Goal: Task Accomplishment & Management: Manage account settings

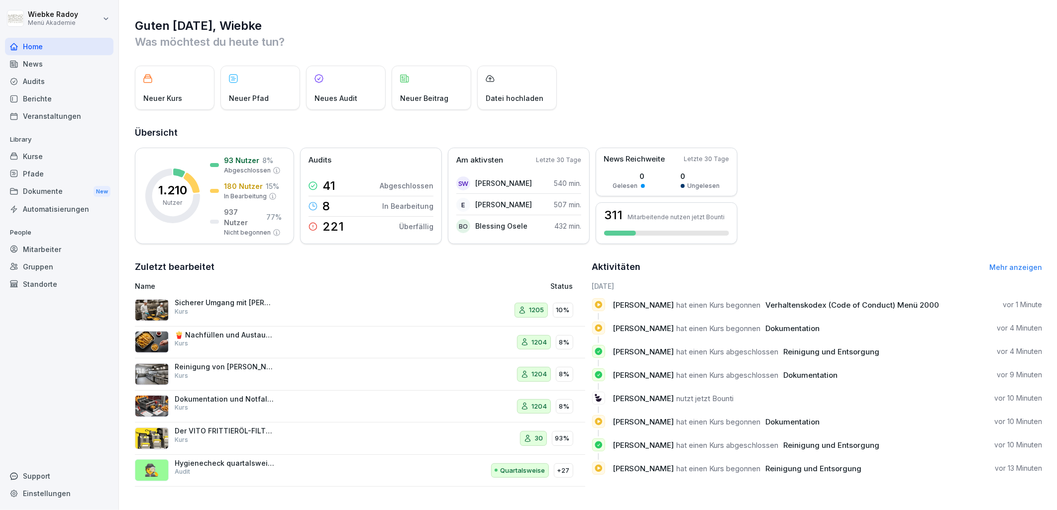
click at [78, 154] on div "Kurse" at bounding box center [59, 156] width 108 height 17
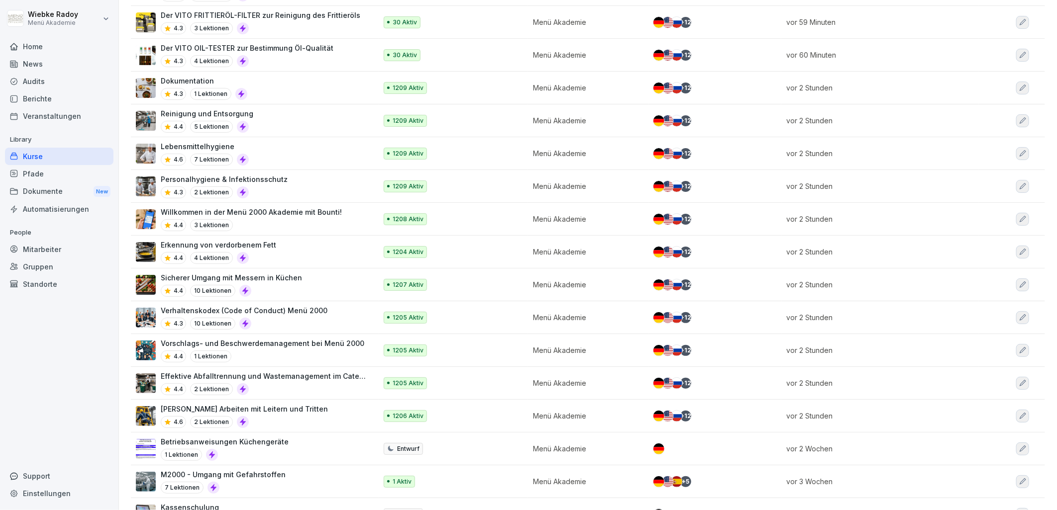
scroll to position [166, 0]
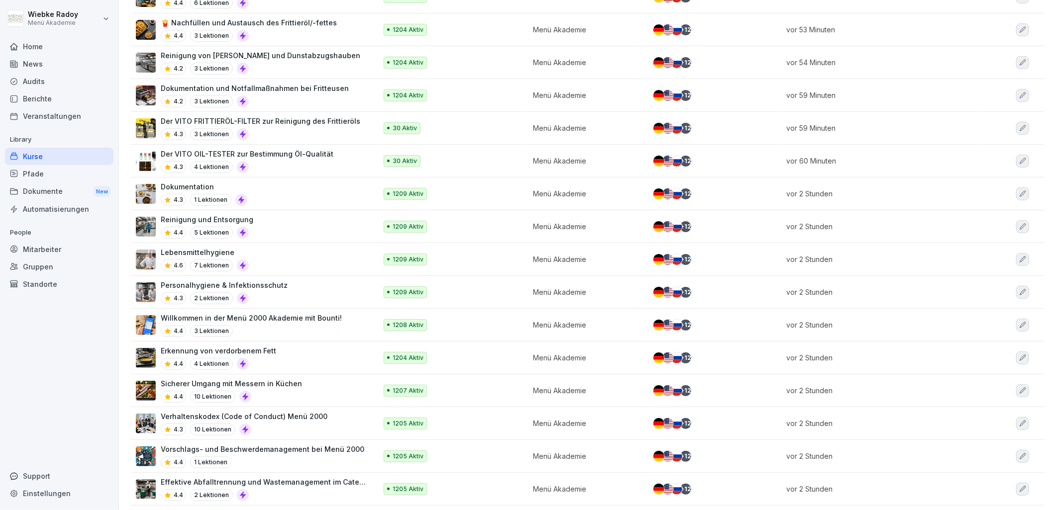
click at [49, 173] on div "Pfade" at bounding box center [59, 173] width 108 height 17
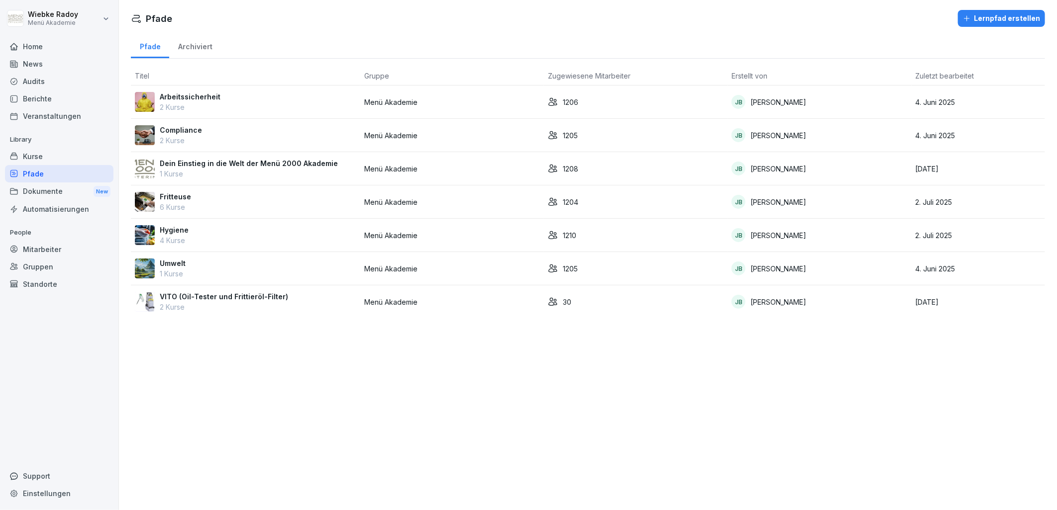
click at [251, 244] on div "Hygiene 4 Kurse" at bounding box center [245, 235] width 221 height 21
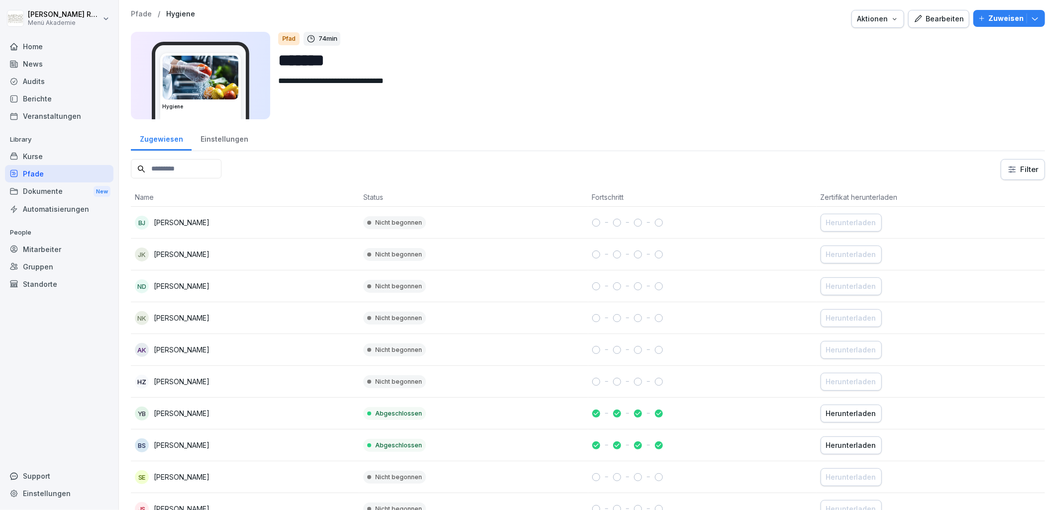
click at [41, 151] on div "Kurse" at bounding box center [59, 156] width 108 height 17
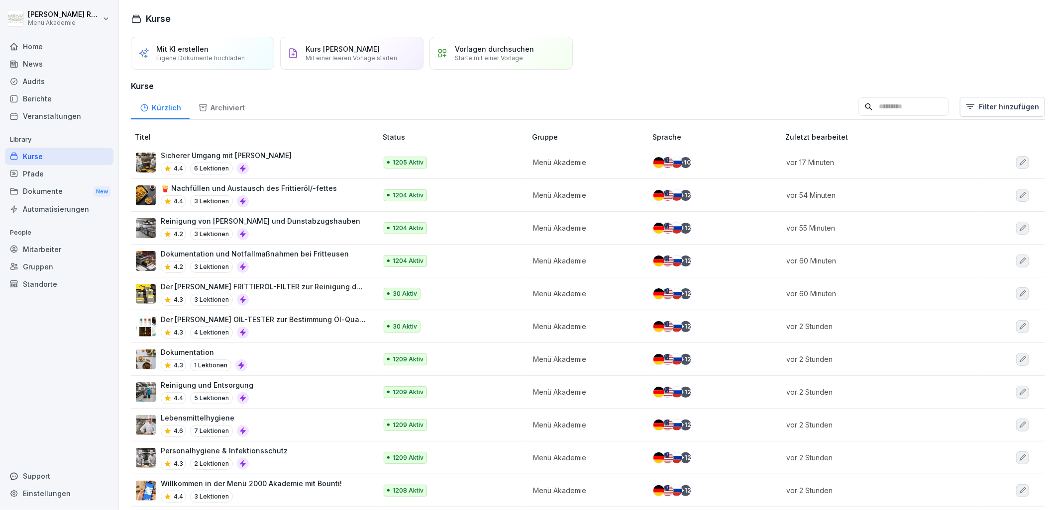
click at [72, 171] on div "Pfade" at bounding box center [59, 173] width 108 height 17
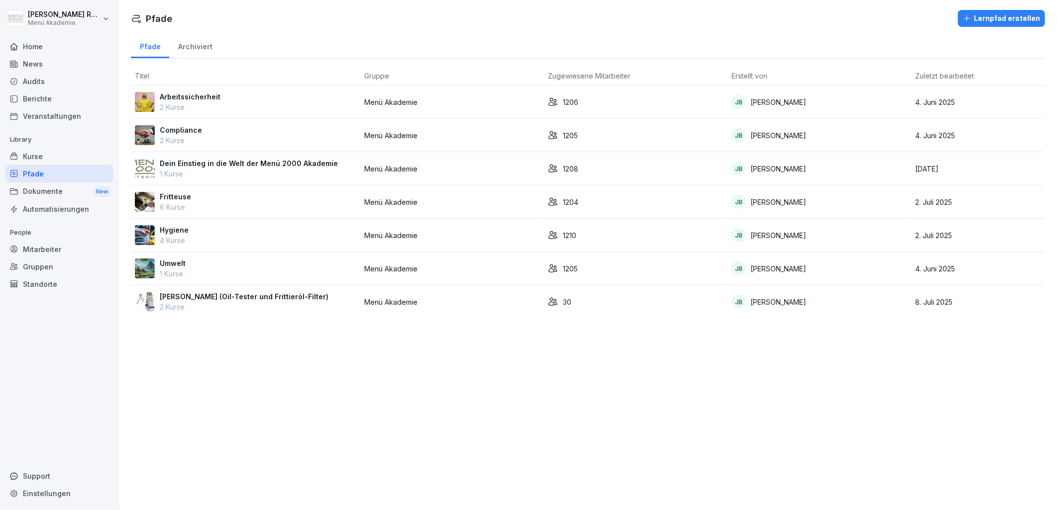
click at [319, 236] on div "Hygiene 4 Kurse" at bounding box center [245, 235] width 221 height 21
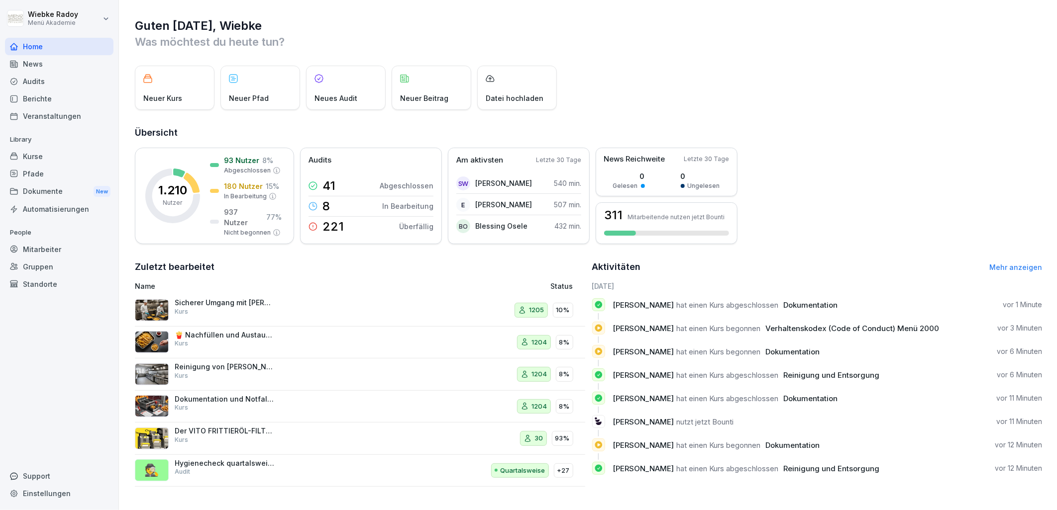
click at [73, 82] on div "Audits" at bounding box center [59, 81] width 108 height 17
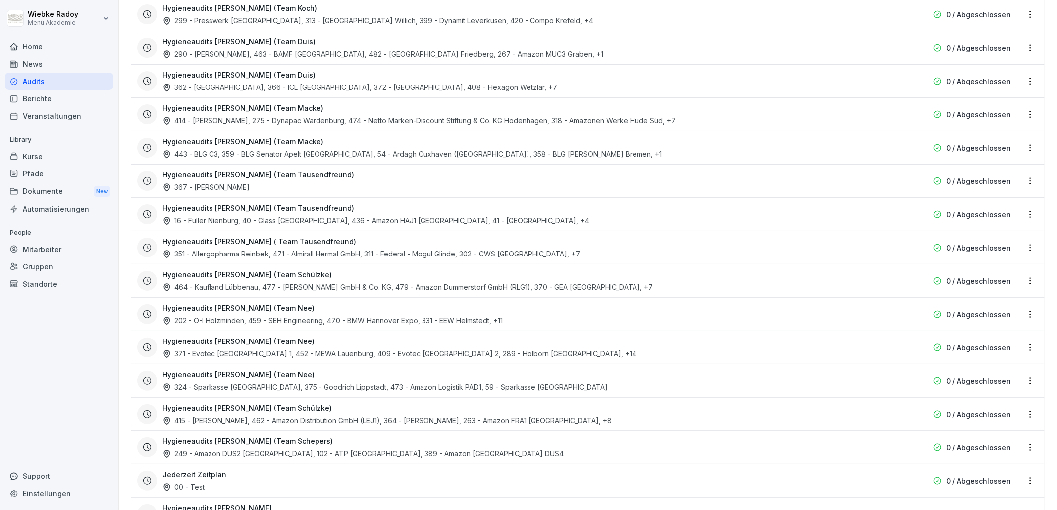
scroll to position [1922, 0]
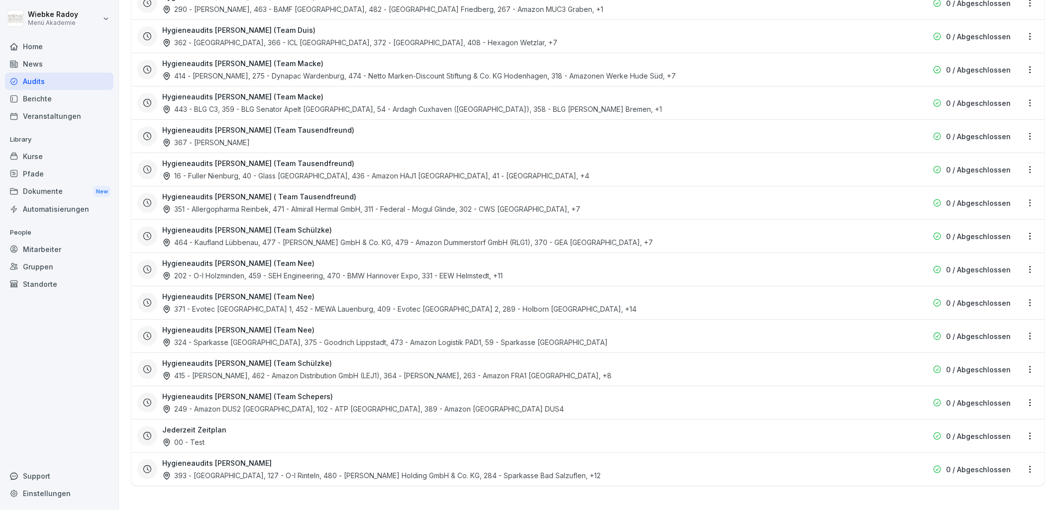
click at [341, 427] on div "Jederzeit Zeitplan 00 - Test" at bounding box center [524, 436] width 724 height 23
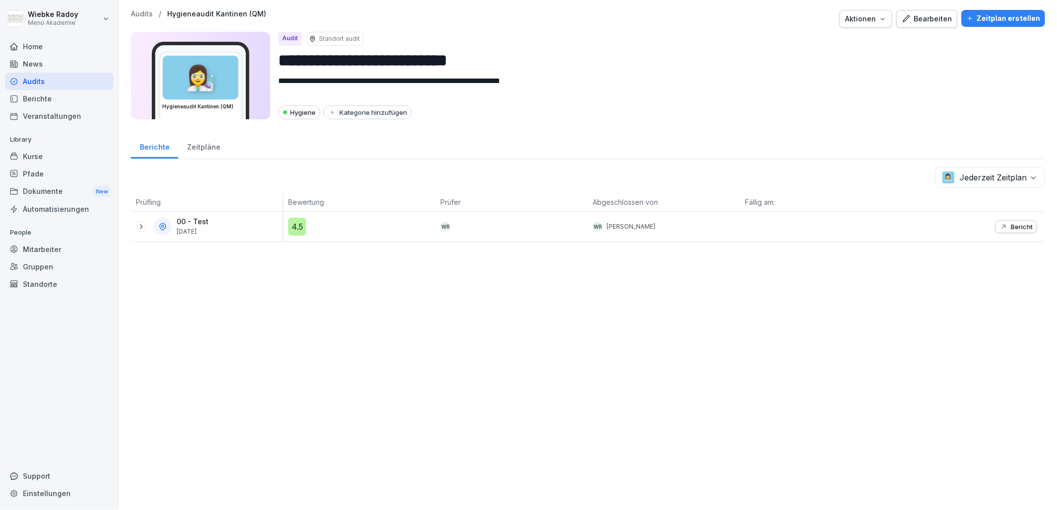
click at [200, 147] on div "Zeitpläne" at bounding box center [203, 145] width 51 height 25
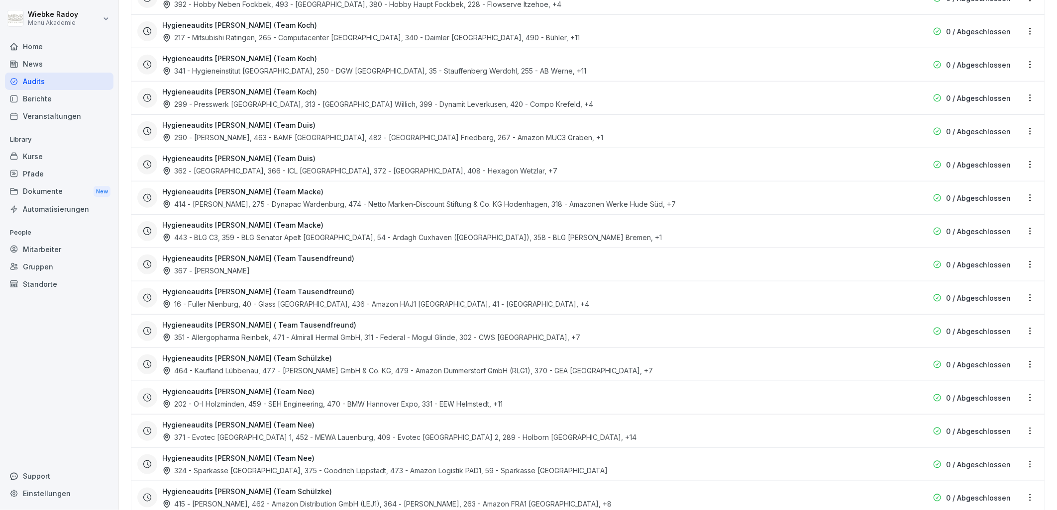
scroll to position [588, 0]
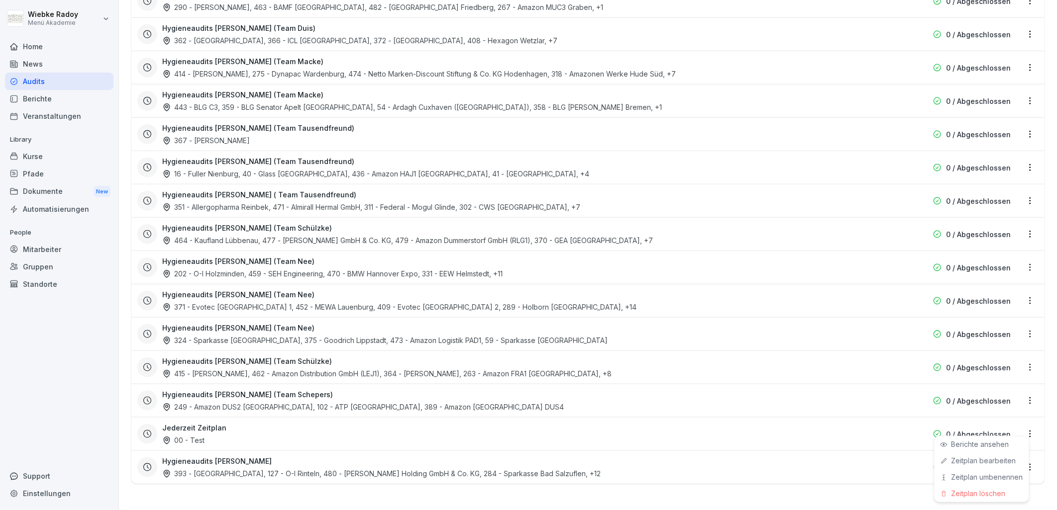
click at [1019, 424] on html "**********" at bounding box center [528, 255] width 1057 height 510
click at [1024, 461] on div "Zeitplan bearbeiten" at bounding box center [981, 461] width 95 height 16
click at [1022, 428] on html "**********" at bounding box center [528, 255] width 1057 height 510
click at [0, 0] on link "Zeitplan bearbeiten" at bounding box center [0, 0] width 0 height 0
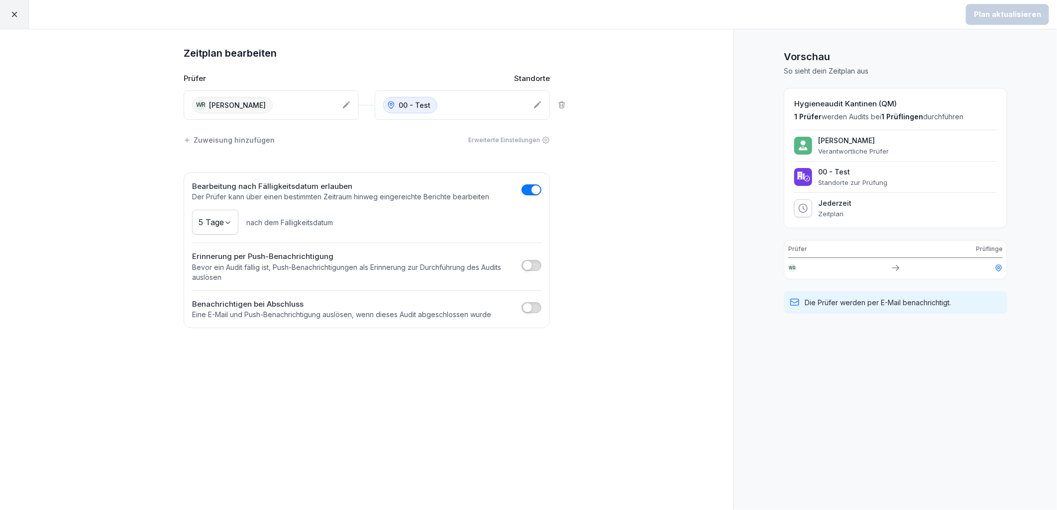
click at [348, 101] on icon at bounding box center [346, 105] width 8 height 8
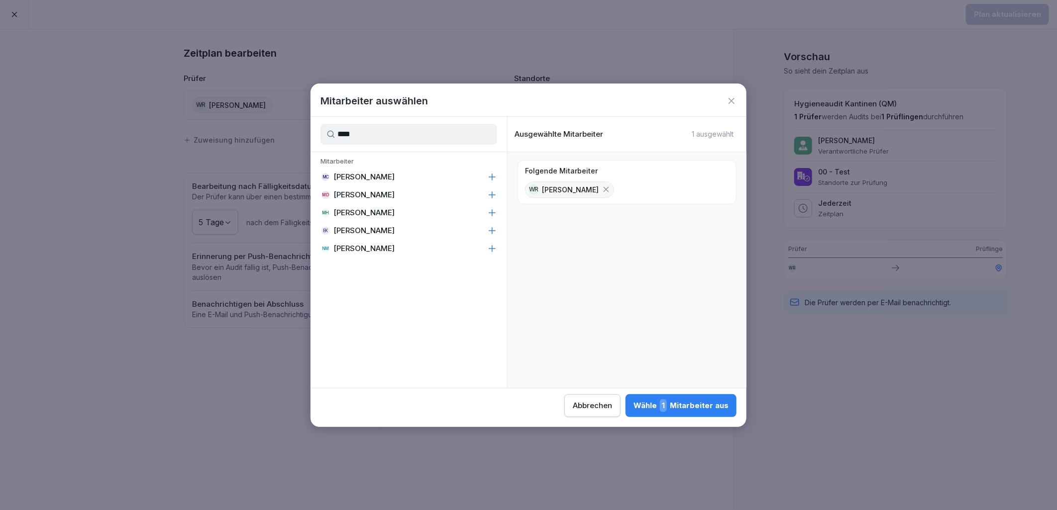
type input "****"
click at [371, 207] on div "MH Marek Hemken" at bounding box center [408, 213] width 196 height 18
click at [698, 409] on div "Wähle 2 Mitarbeiter aus" at bounding box center [680, 405] width 97 height 13
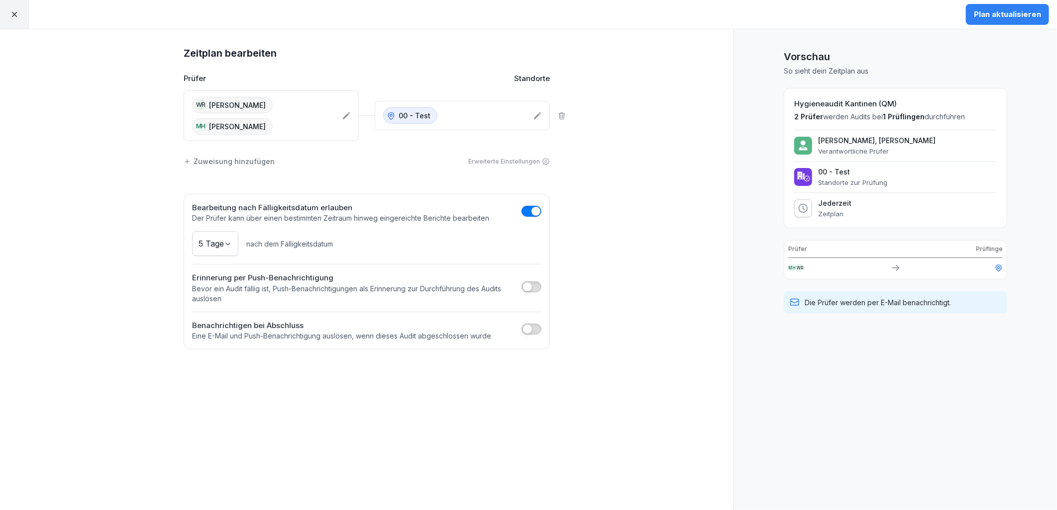
click at [978, 17] on div "Plan aktualisieren" at bounding box center [1006, 14] width 67 height 11
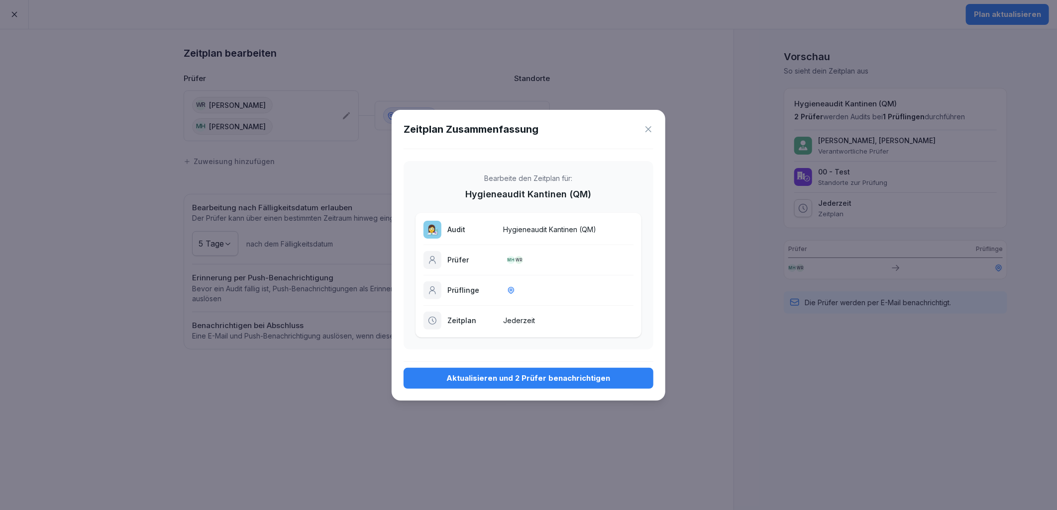
drag, startPoint x: 538, startPoint y: 382, endPoint x: 412, endPoint y: 230, distance: 197.4
click at [539, 381] on div "Aktualisieren und 2 Prüfer benachrichtigen" at bounding box center [528, 378] width 234 height 11
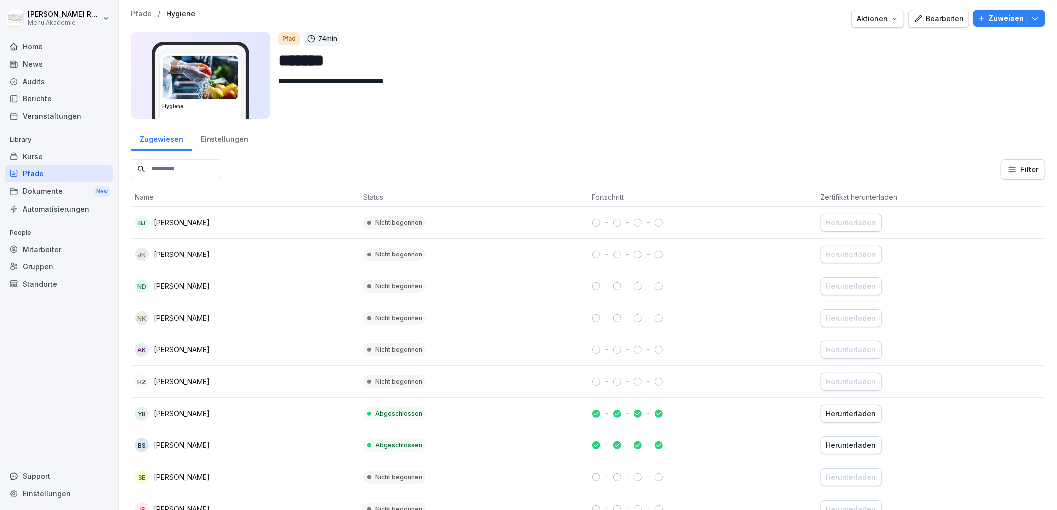
click at [996, 18] on p "Zuweisen" at bounding box center [1005, 18] width 35 height 11
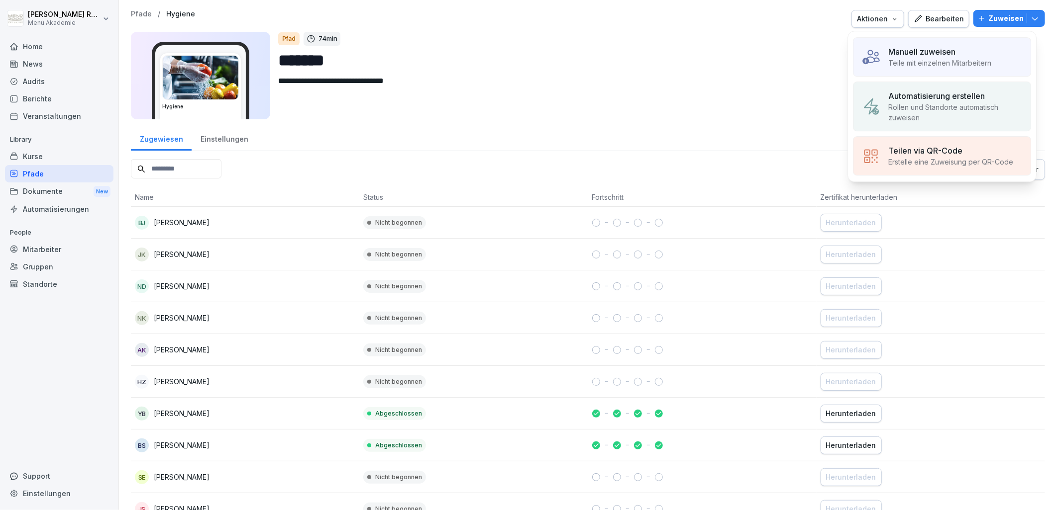
click at [981, 46] on div "Manuell zuweisen" at bounding box center [939, 52] width 103 height 12
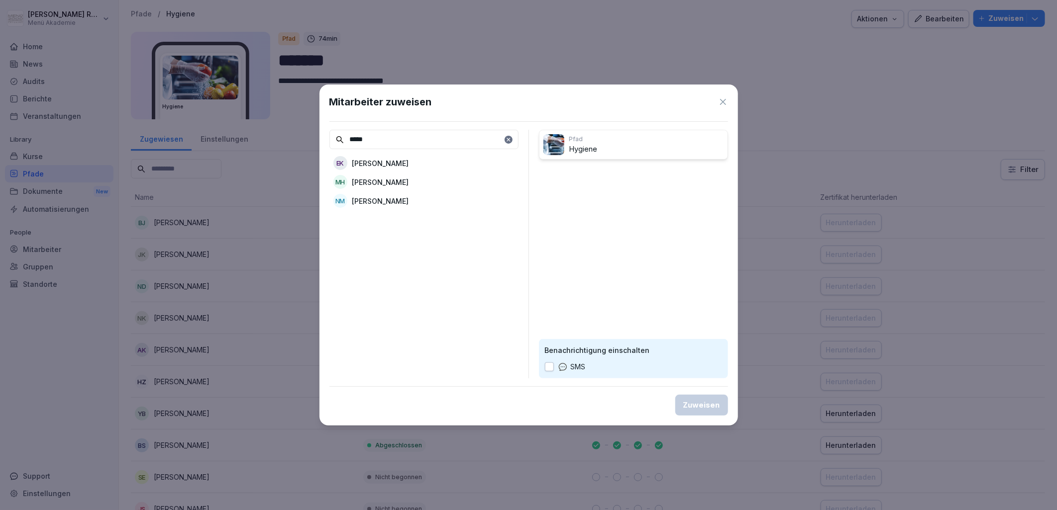
type input "*****"
click at [466, 191] on div "MH Marek Hemken" at bounding box center [423, 182] width 189 height 18
click at [702, 408] on div "Zuweisen" at bounding box center [701, 405] width 37 height 11
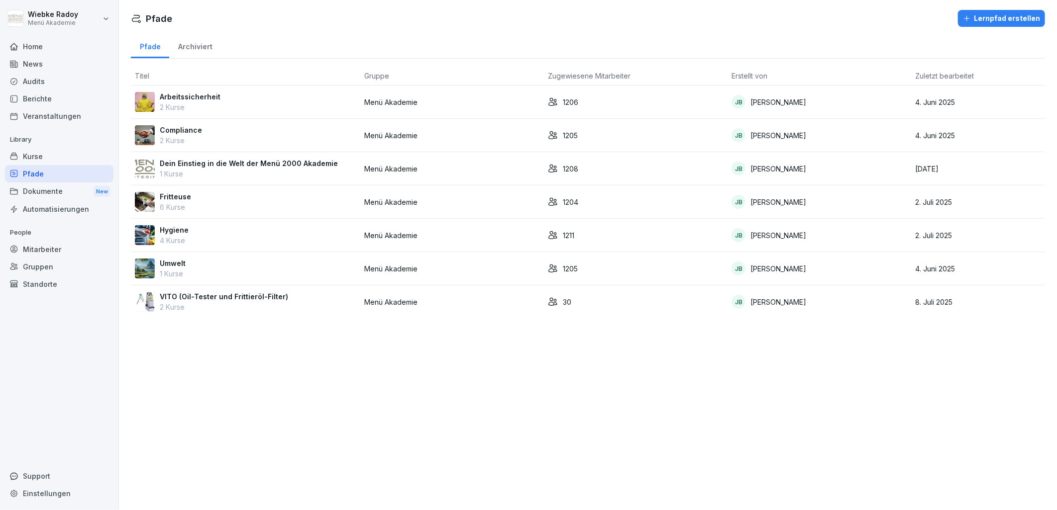
click at [293, 393] on div "[PERSON_NAME] erstellen Pfade Archiviert Titel Gruppe Zugewiesene Mitarbeiter E…" at bounding box center [588, 255] width 938 height 510
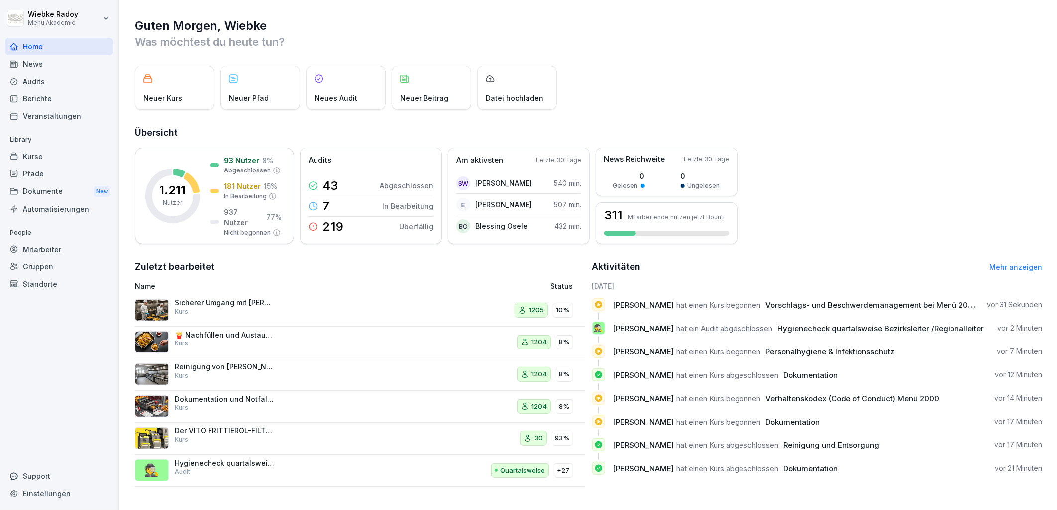
click at [57, 84] on div "Audits" at bounding box center [59, 81] width 108 height 17
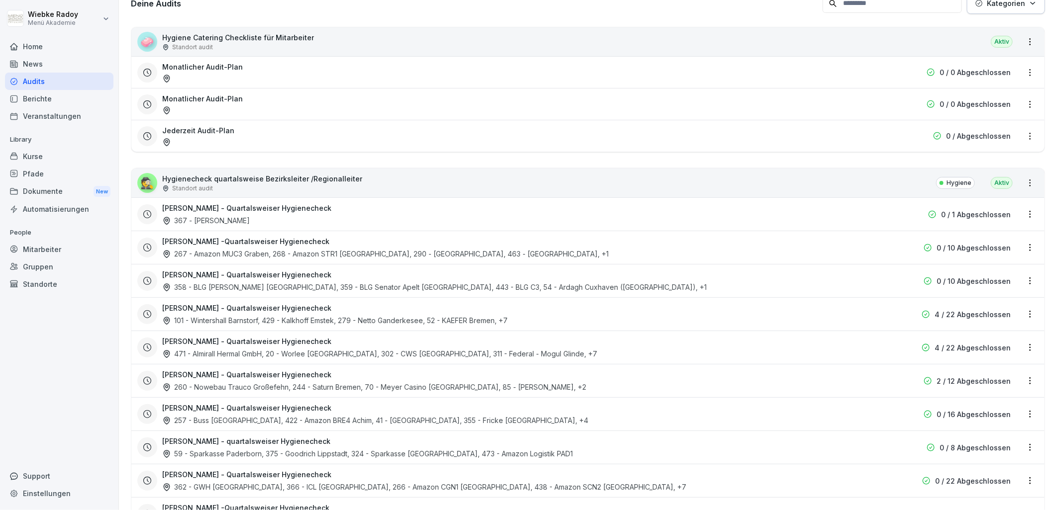
scroll to position [166, 0]
click at [726, 189] on div "🕵️ Hygienecheck quartalsweise Bezirksleiter /Regionalleiter Standort audit Hygi…" at bounding box center [587, 182] width 913 height 29
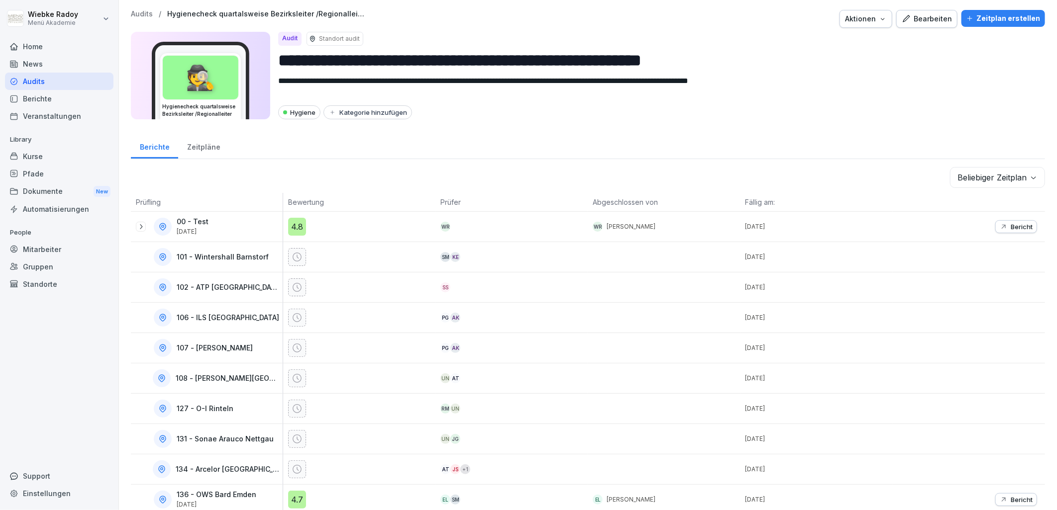
drag, startPoint x: 932, startPoint y: 14, endPoint x: 909, endPoint y: 33, distance: 30.0
click at [933, 14] on div "Bearbeiten" at bounding box center [926, 18] width 50 height 11
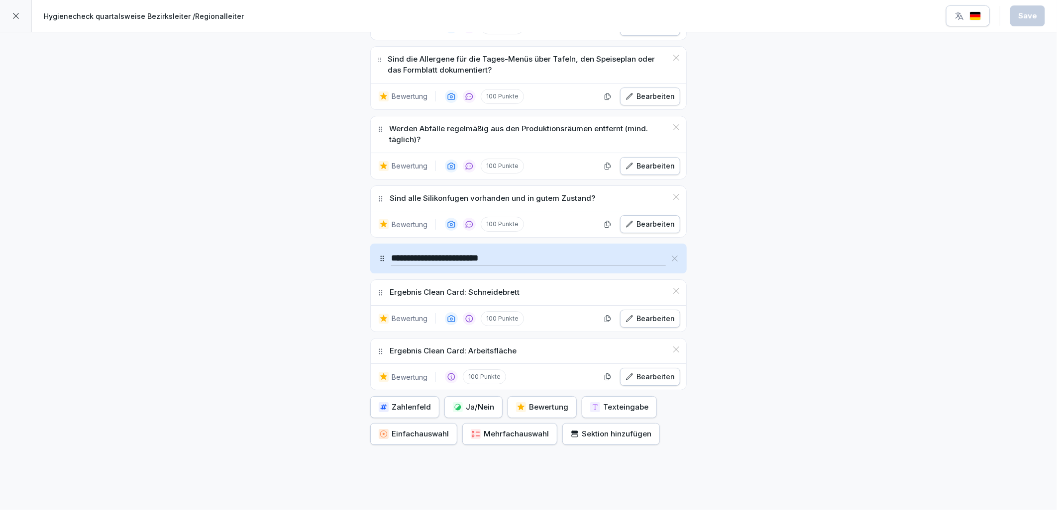
scroll to position [4553, 0]
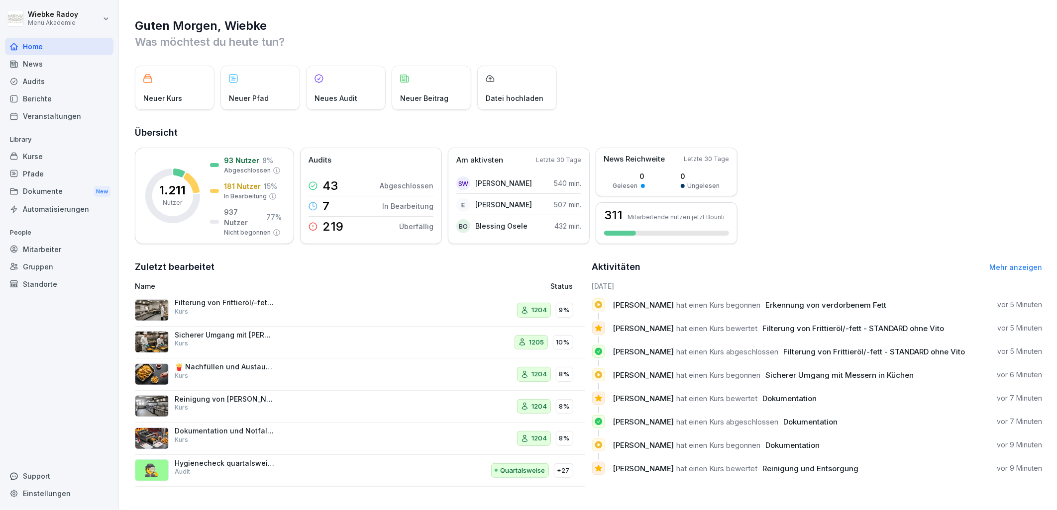
click at [76, 181] on div "Pfade" at bounding box center [59, 173] width 108 height 17
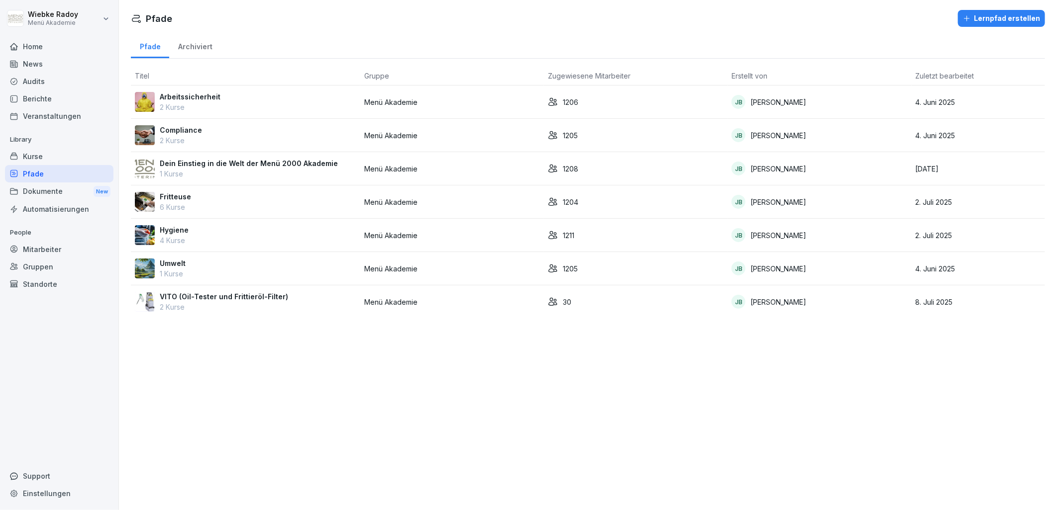
click at [68, 23] on html "[PERSON_NAME] Menü Akademie Home News Audits Berichte Veranstaltungen Library K…" at bounding box center [528, 255] width 1057 height 510
click at [62, 40] on div "Home" at bounding box center [59, 46] width 108 height 17
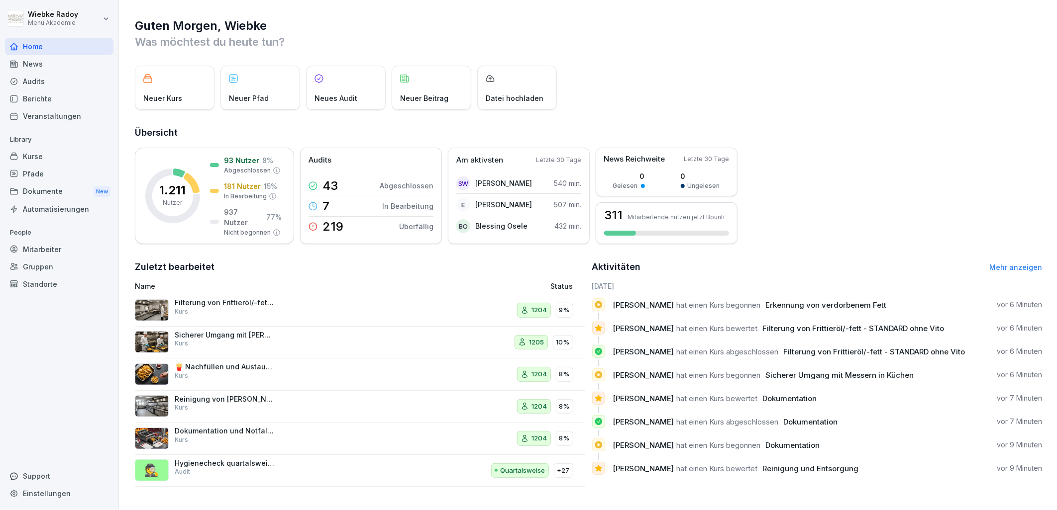
click at [62, 153] on div "Kurse" at bounding box center [59, 156] width 108 height 17
drag, startPoint x: 78, startPoint y: 249, endPoint x: 115, endPoint y: 239, distance: 39.0
click at [78, 249] on div "Mitarbeiter" at bounding box center [59, 249] width 108 height 17
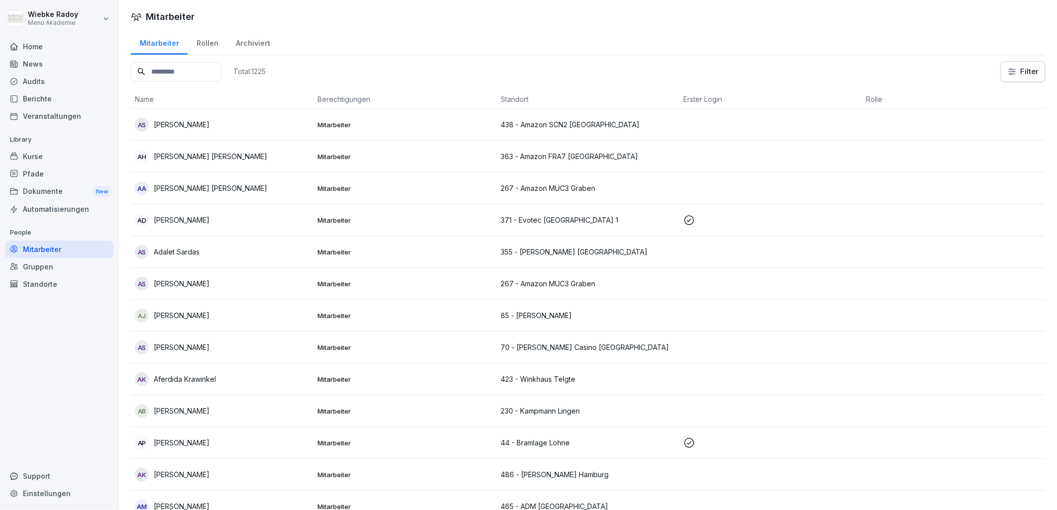
click at [164, 70] on input at bounding box center [176, 71] width 91 height 19
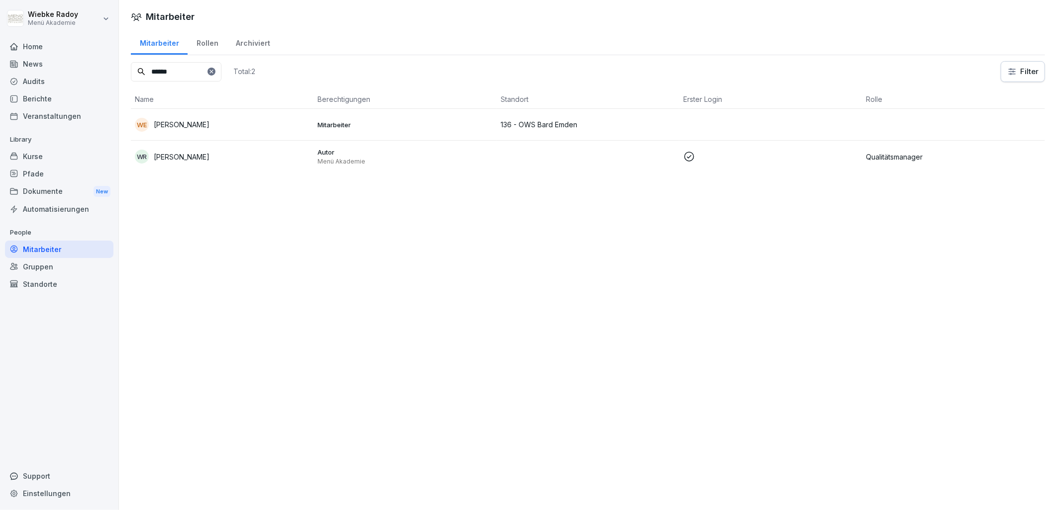
type input "******"
click at [310, 156] on td "WR Wiebke Radoy" at bounding box center [222, 157] width 183 height 32
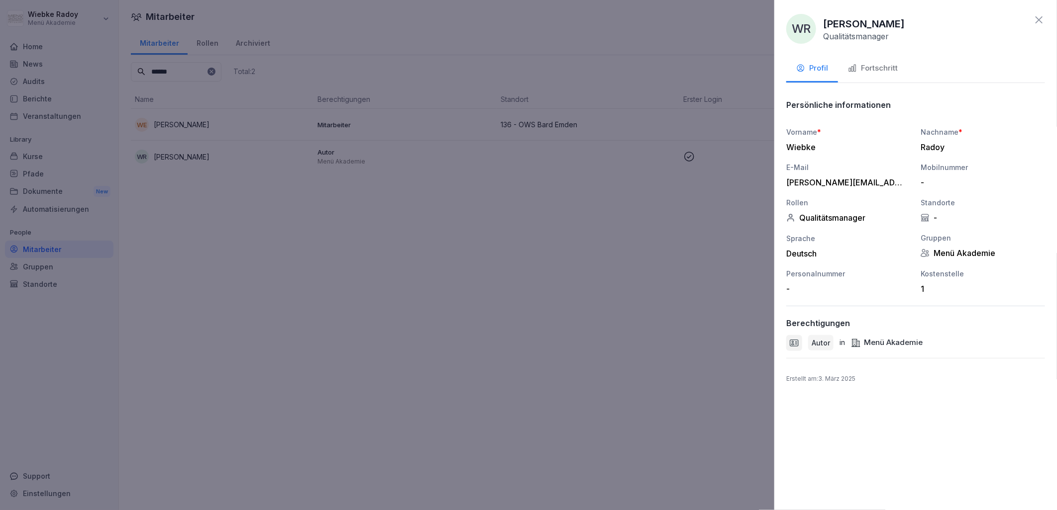
click at [878, 72] on div "Fortschritt" at bounding box center [873, 68] width 50 height 11
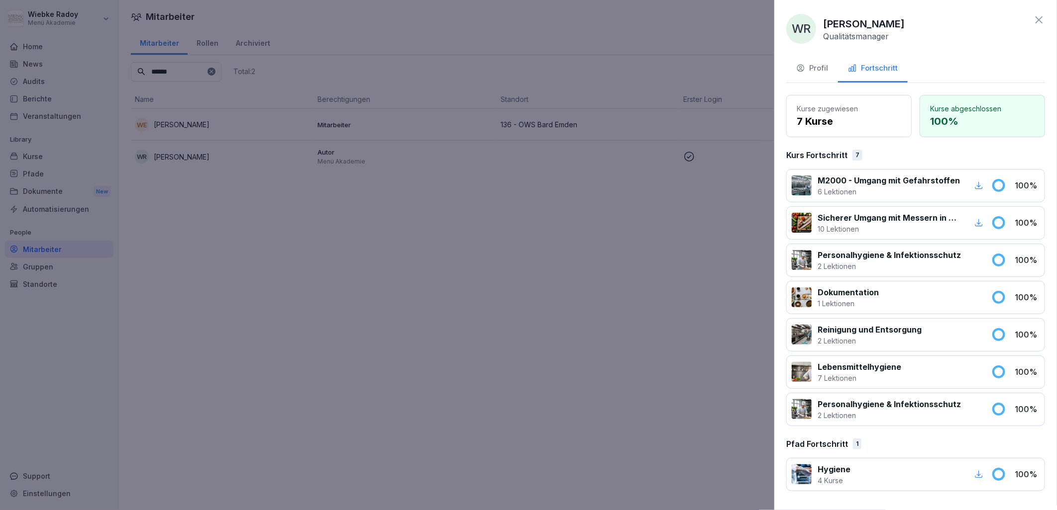
drag, startPoint x: 655, startPoint y: 246, endPoint x: 451, endPoint y: 227, distance: 204.9
click at [654, 247] on div at bounding box center [528, 255] width 1057 height 510
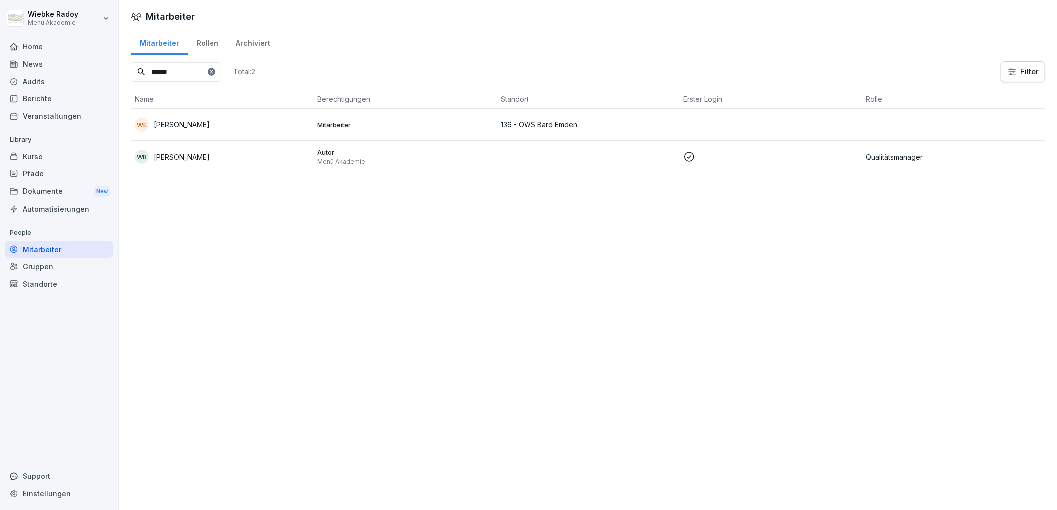
click at [69, 180] on div "Pfade" at bounding box center [59, 173] width 108 height 17
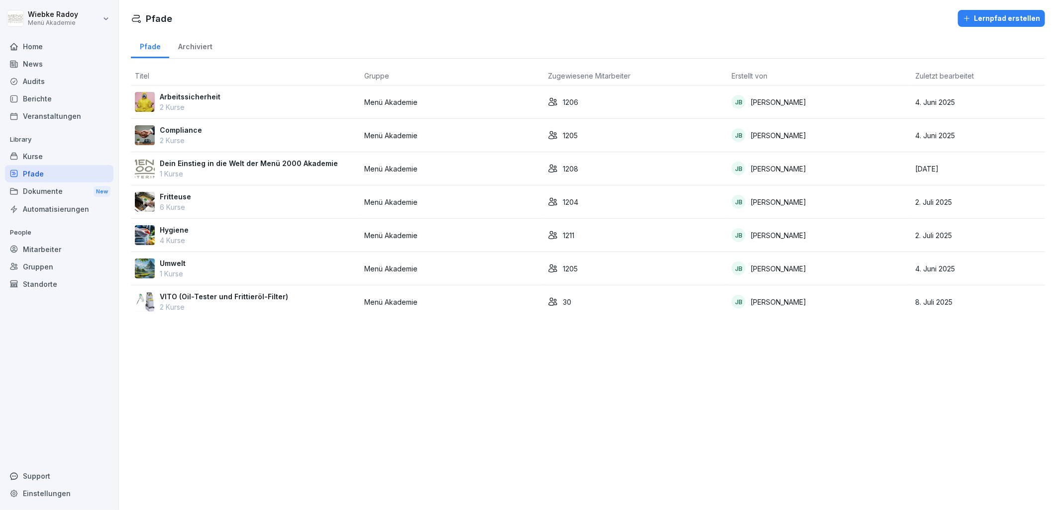
click at [244, 109] on div "Arbeitssicherheit 2 Kurse" at bounding box center [245, 102] width 221 height 21
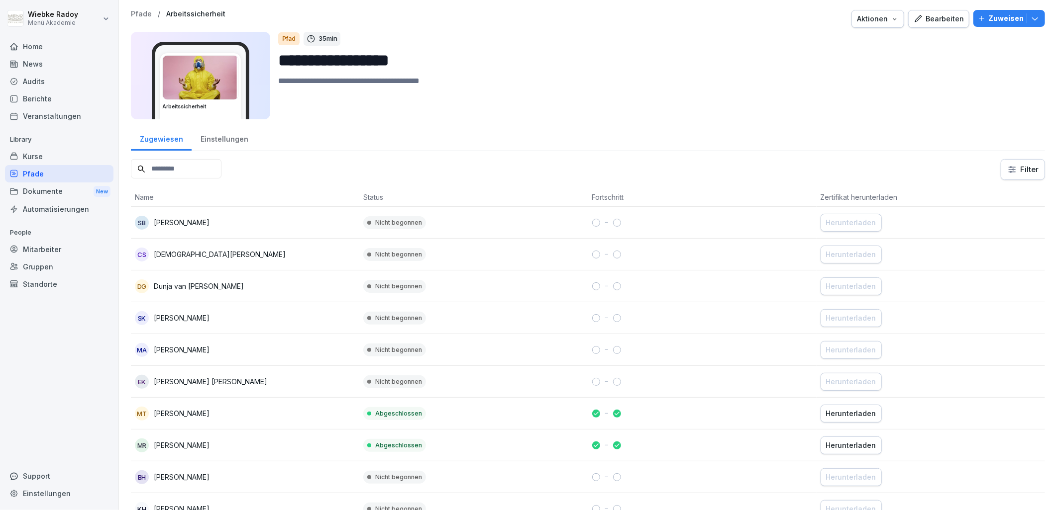
click at [988, 17] on p "Zuweisen" at bounding box center [1005, 18] width 35 height 11
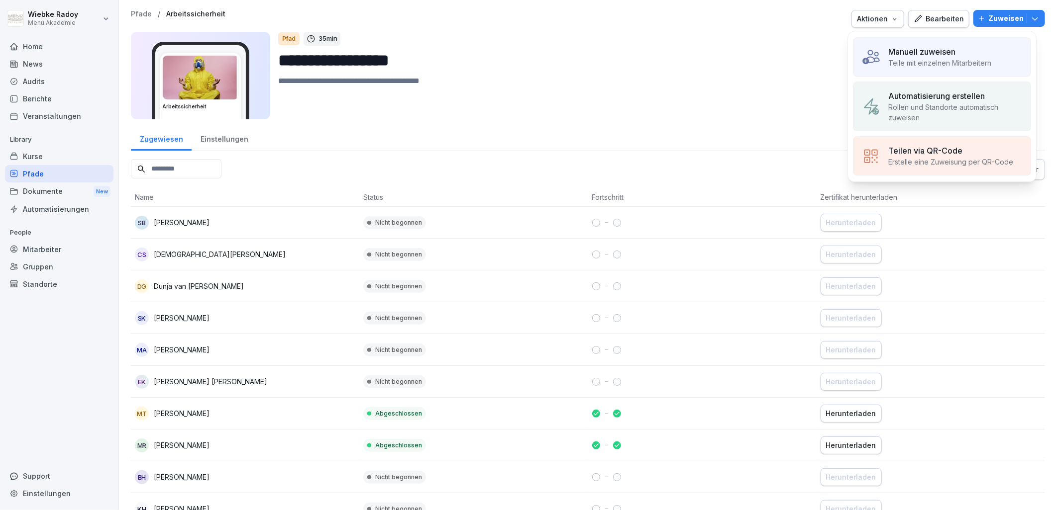
click at [918, 58] on p "Teile mit einzelnen Mitarbeitern" at bounding box center [939, 63] width 103 height 10
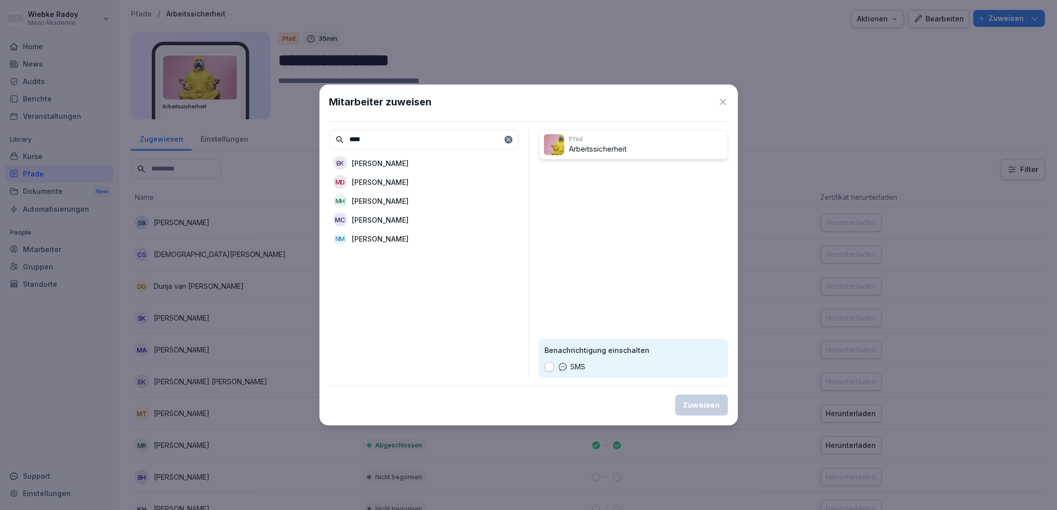
type input "****"
click at [446, 195] on div "MH Marek Hemken" at bounding box center [423, 201] width 189 height 18
click at [709, 405] on div "Zuweisen" at bounding box center [701, 405] width 37 height 11
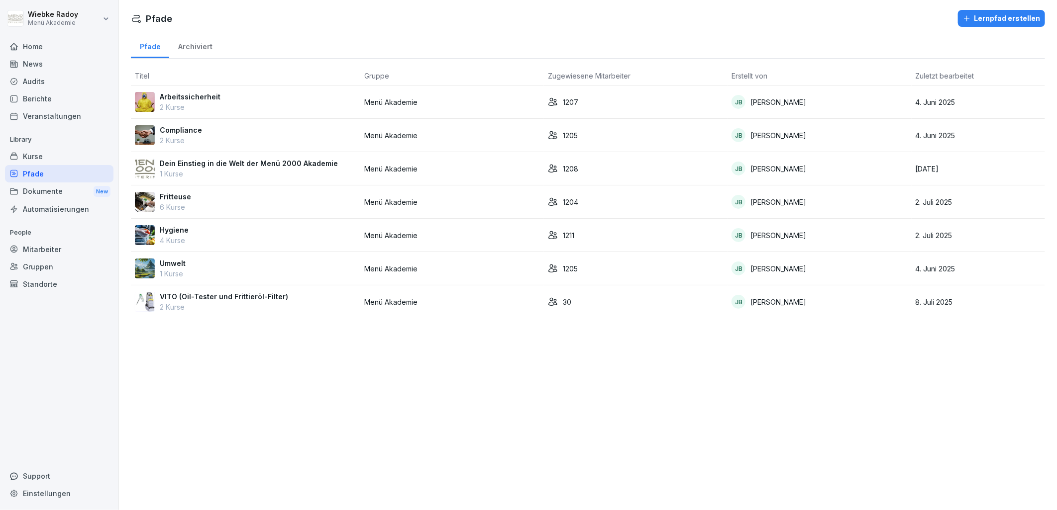
click at [284, 266] on div "Umwelt 1 Kurse" at bounding box center [245, 268] width 221 height 21
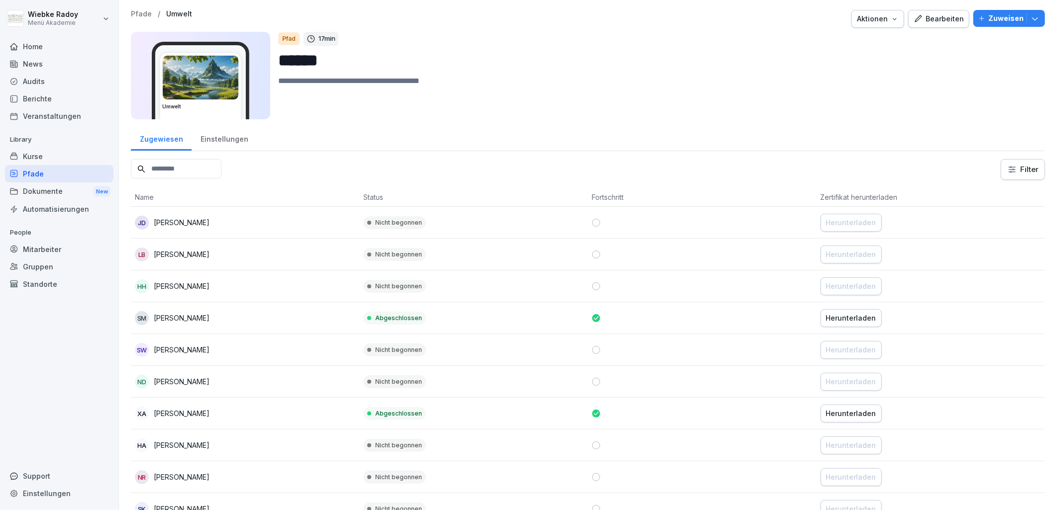
click at [57, 45] on div "Home" at bounding box center [59, 46] width 108 height 17
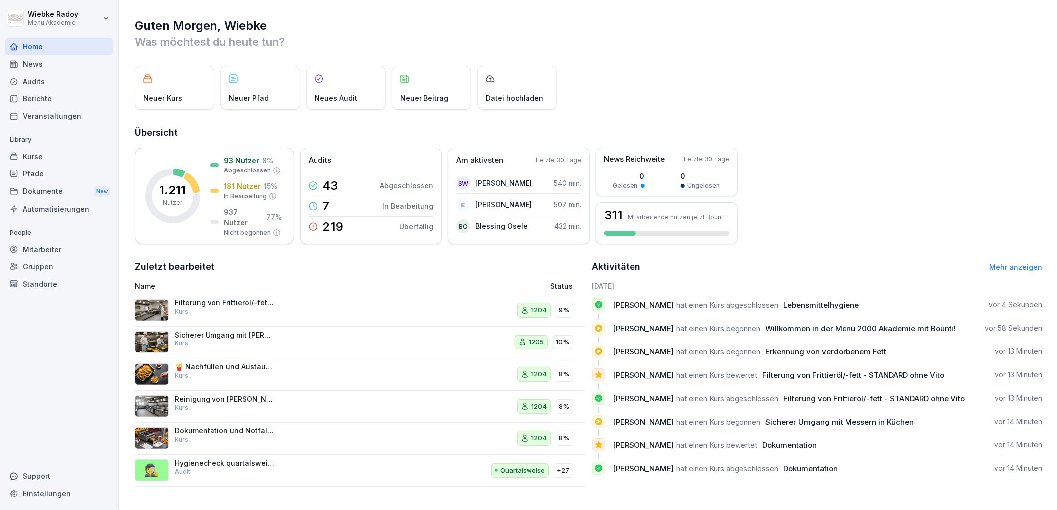
click at [787, 298] on div "[PERSON_NAME] hat einen Kurs abgeschlossen Lebensmittelhygiene vor 4 Sekunden" at bounding box center [817, 304] width 450 height 13
drag, startPoint x: 828, startPoint y: 302, endPoint x: 640, endPoint y: 312, distance: 188.3
click at [640, 312] on div "[PERSON_NAME] hat einen Kurs abgeschlossen Lebensmittelhygiene vor 4 Sekunden" at bounding box center [817, 308] width 450 height 21
drag, startPoint x: 640, startPoint y: 312, endPoint x: 726, endPoint y: 260, distance: 101.1
click at [725, 260] on div "Aktivitäten Mehr anzeigen" at bounding box center [817, 267] width 450 height 14
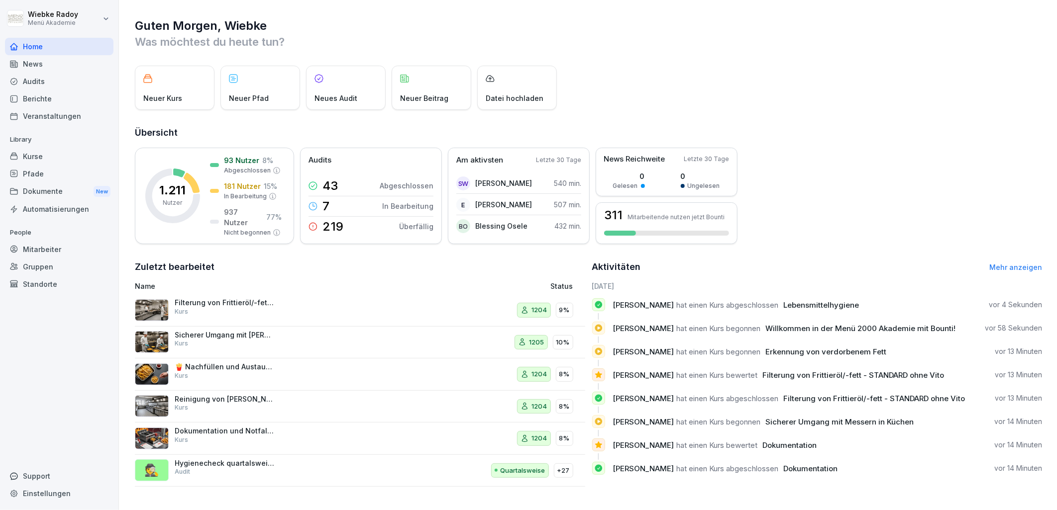
click at [75, 245] on div "Mitarbeiter" at bounding box center [59, 249] width 108 height 17
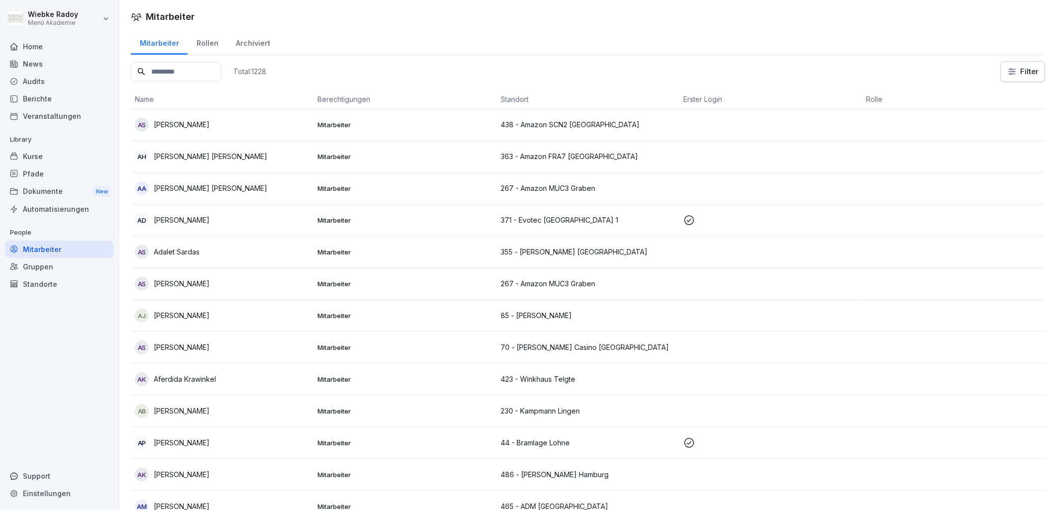
click at [196, 74] on input at bounding box center [176, 71] width 91 height 19
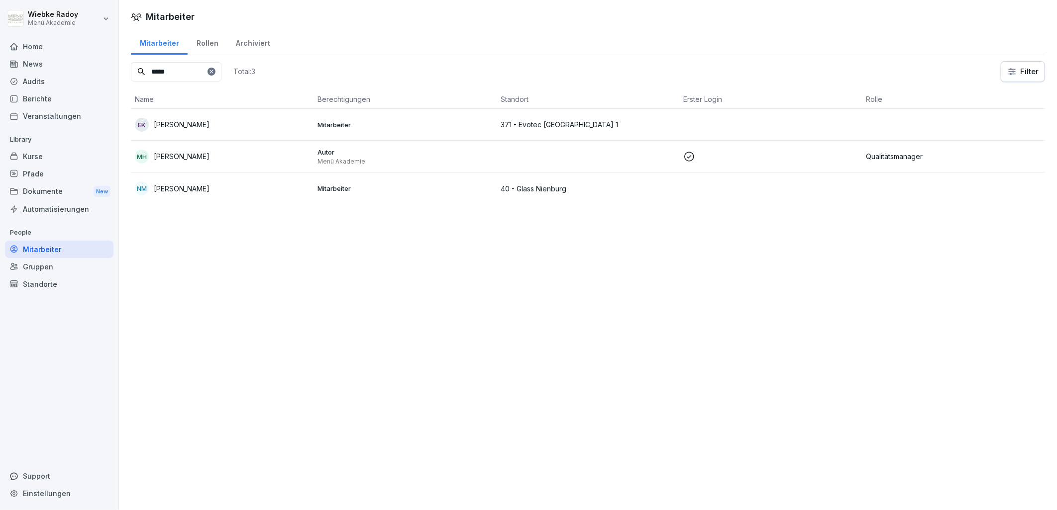
type input "*****"
click at [217, 160] on div "MH Marek Hemken" at bounding box center [222, 157] width 175 height 14
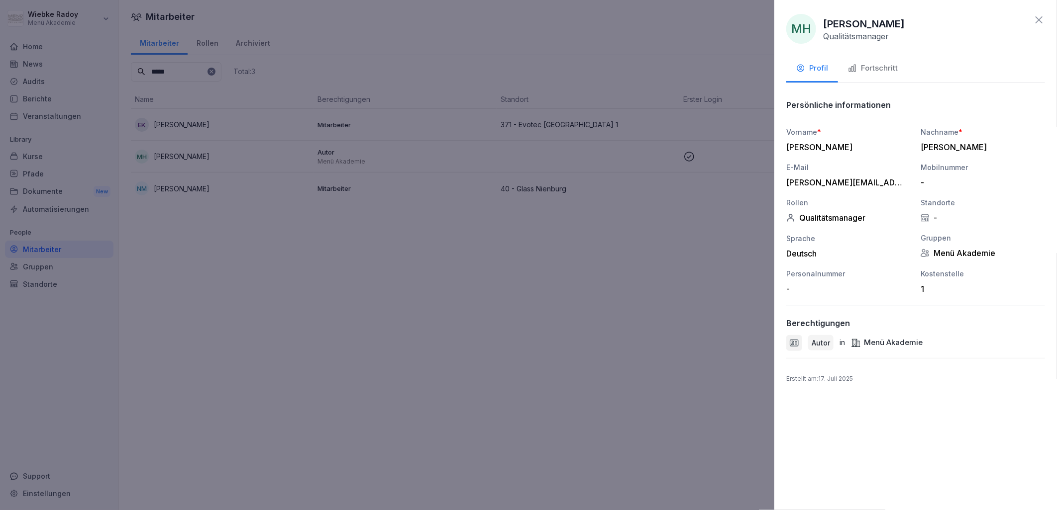
click at [873, 68] on div "Fortschritt" at bounding box center [873, 68] width 50 height 11
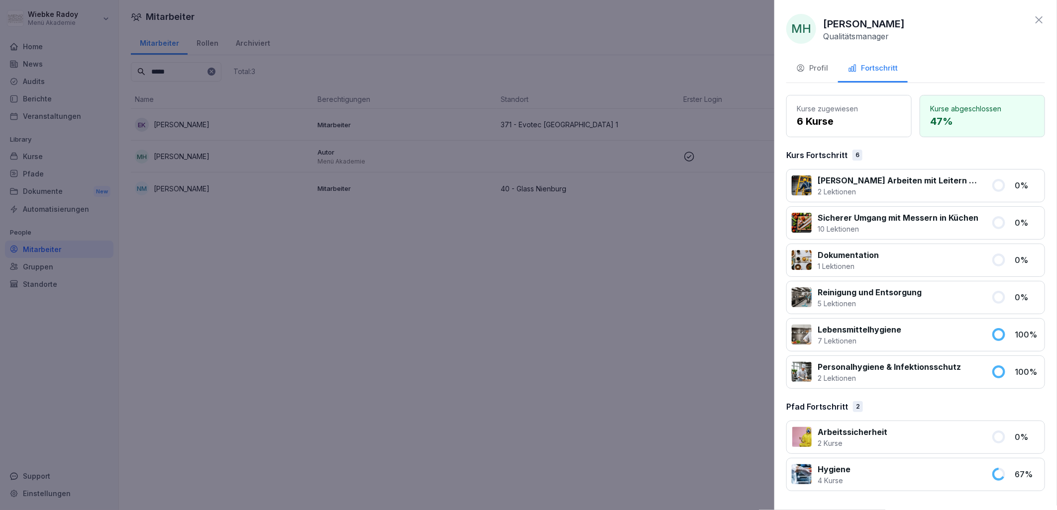
click at [600, 361] on div at bounding box center [528, 255] width 1057 height 510
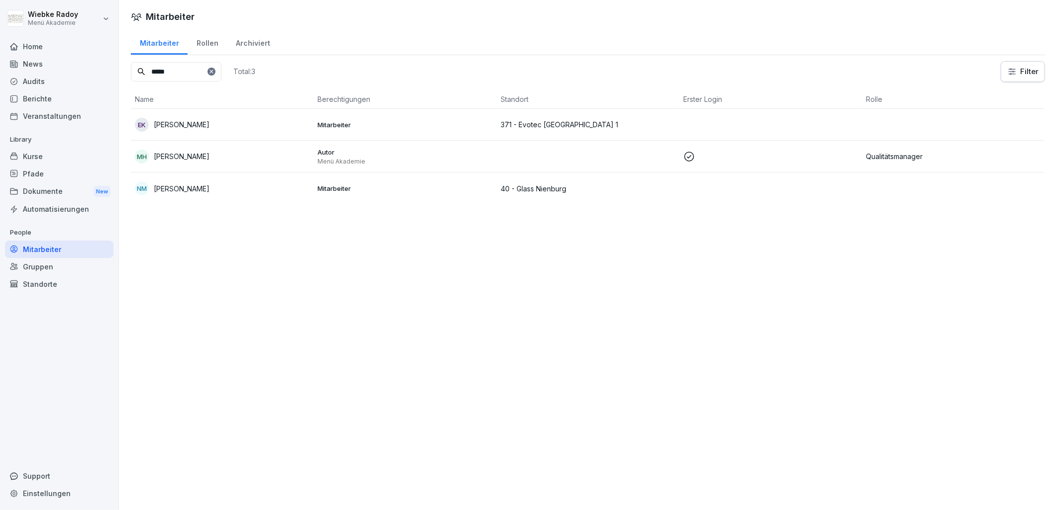
drag, startPoint x: 39, startPoint y: 152, endPoint x: 193, endPoint y: 173, distance: 155.1
click at [40, 152] on div "Kurse" at bounding box center [59, 156] width 108 height 17
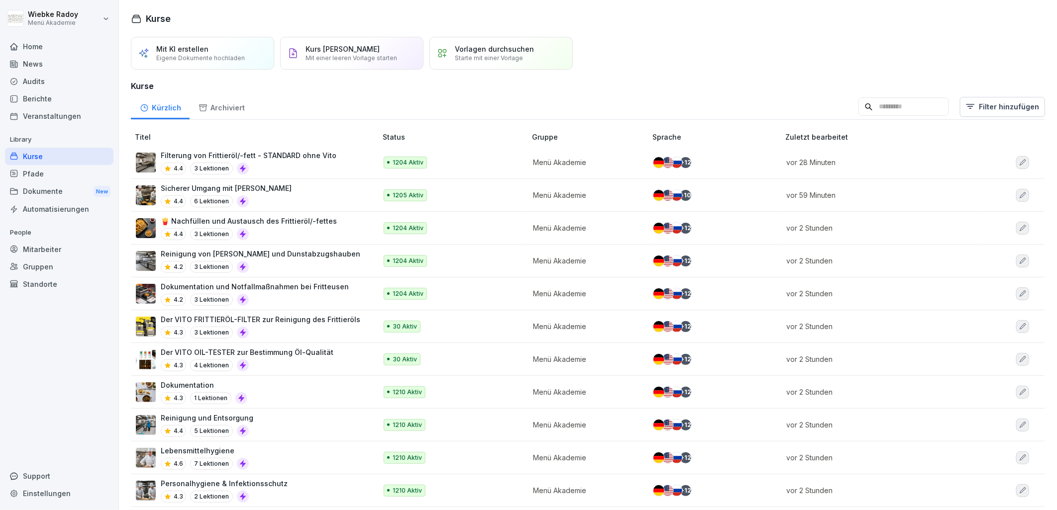
click at [291, 465] on div "Lebensmittelhygiene 4.6 7 Lektionen" at bounding box center [251, 458] width 231 height 24
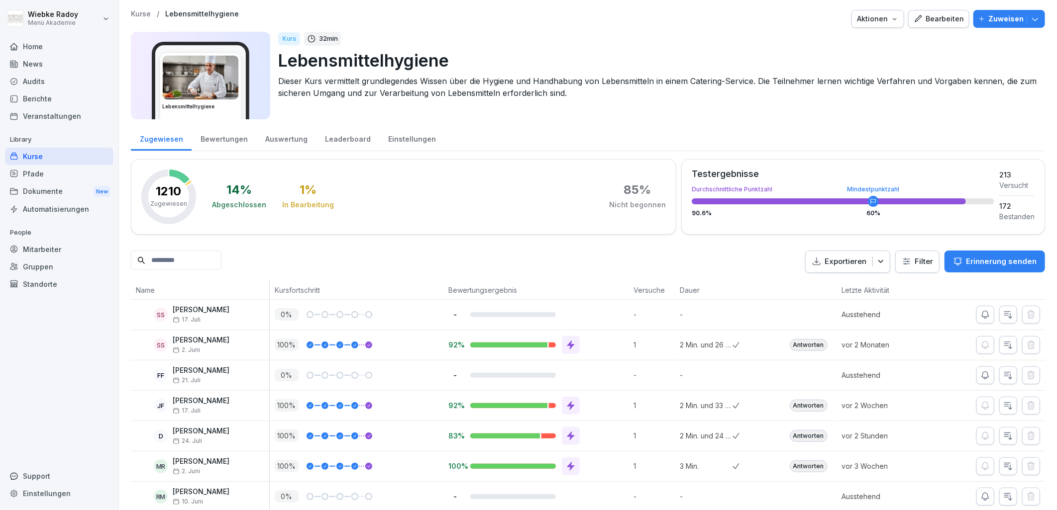
click at [234, 142] on div "Bewertungen" at bounding box center [224, 137] width 65 height 25
click at [287, 136] on div "Auswertung" at bounding box center [286, 137] width 60 height 25
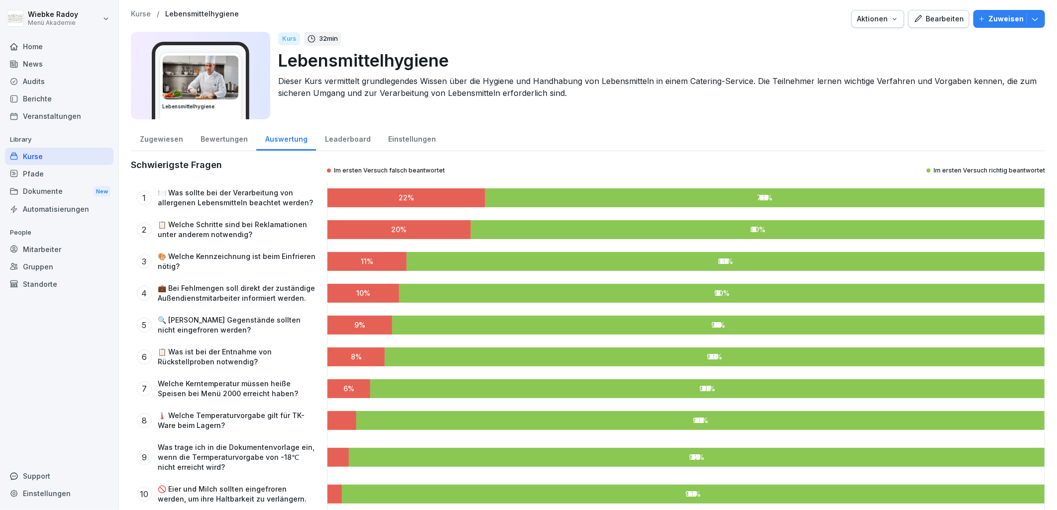
click at [170, 138] on div "Zugewiesen" at bounding box center [161, 137] width 61 height 25
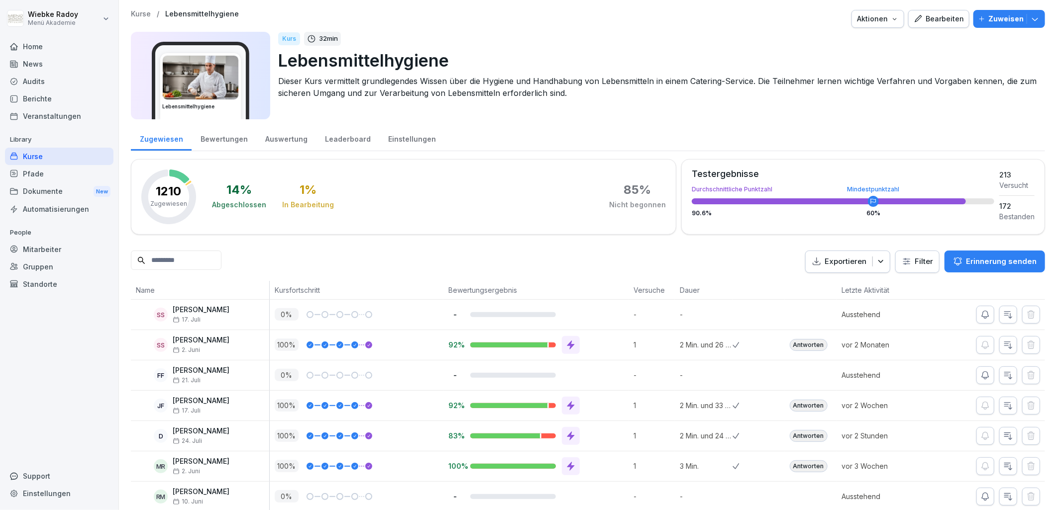
scroll to position [110, 0]
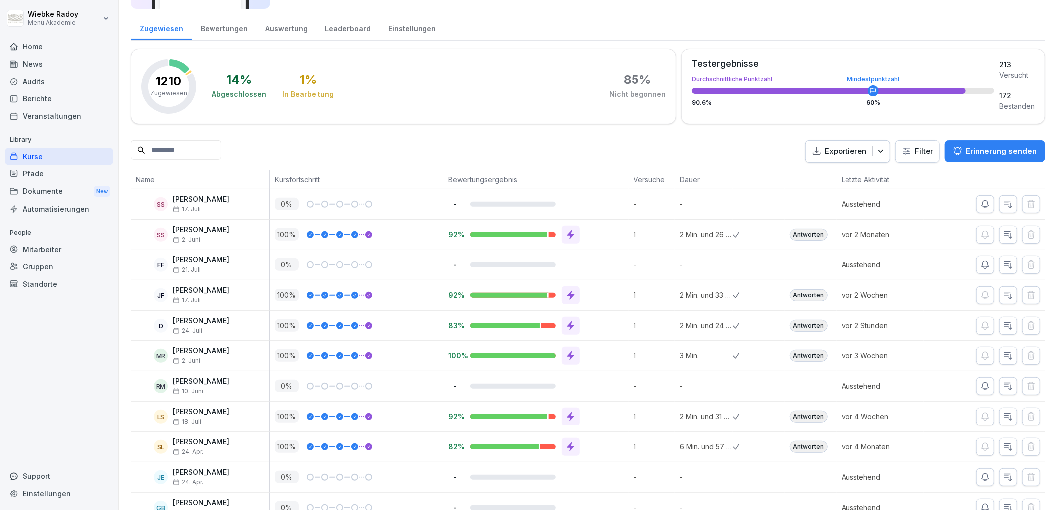
click at [166, 154] on input at bounding box center [176, 149] width 91 height 19
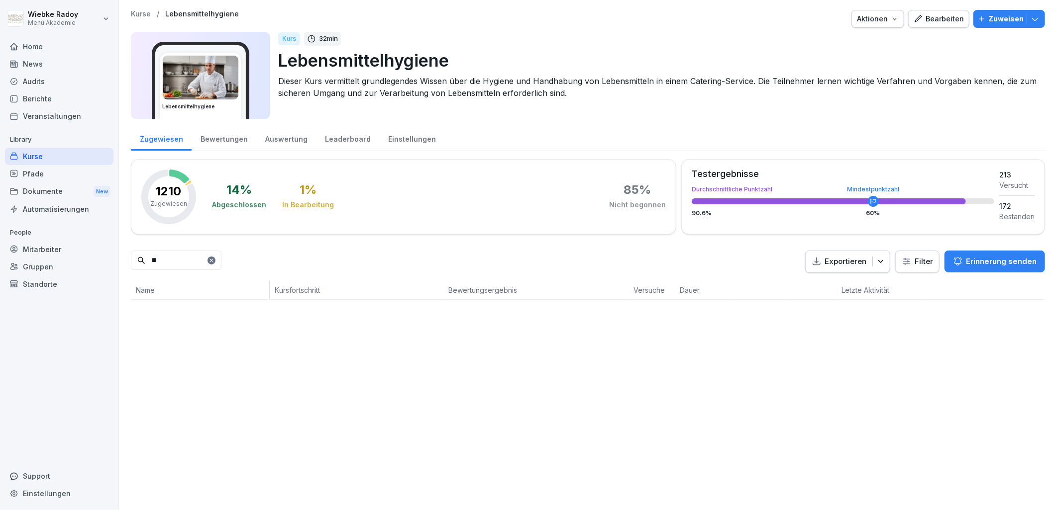
scroll to position [0, 0]
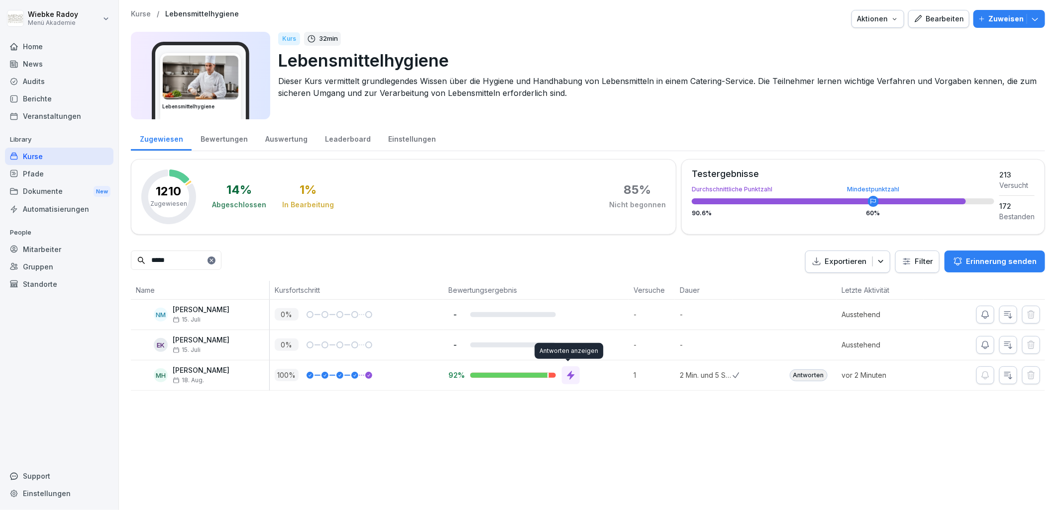
type input "*****"
click at [570, 379] on icon at bounding box center [571, 376] width 10 height 10
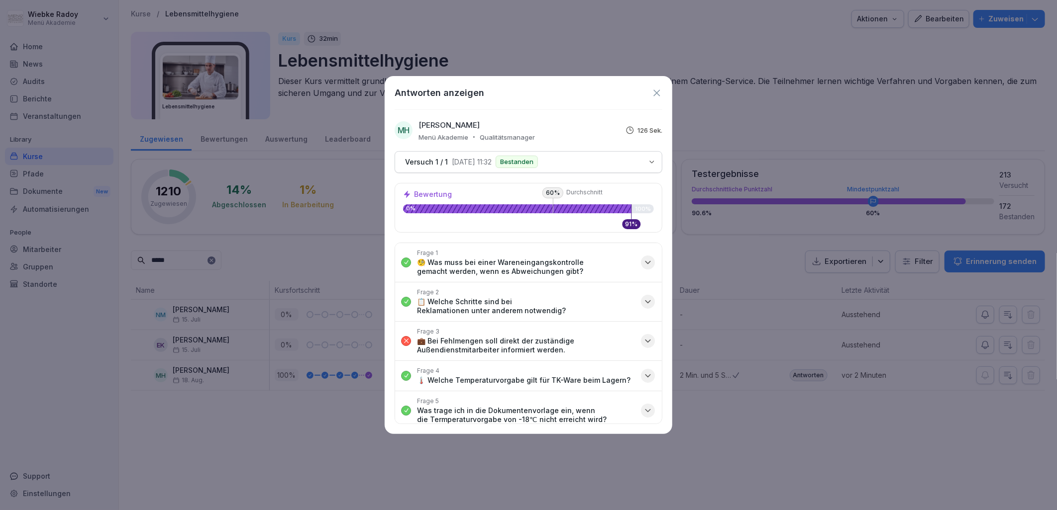
click at [570, 338] on p "💼 Bei Fehlmengen soll direkt der zuständige Außendienstmitarbeiter informiert w…" at bounding box center [526, 346] width 218 height 18
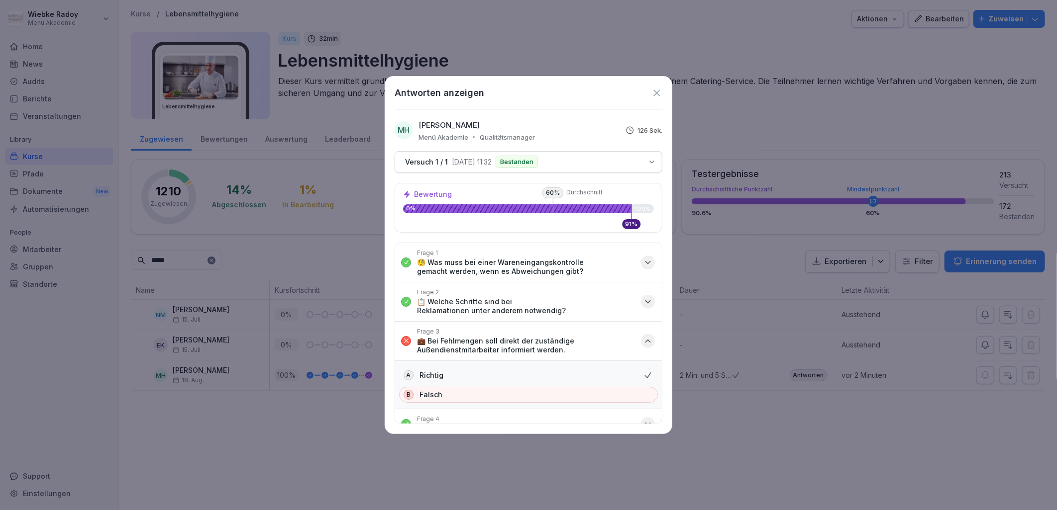
click at [615, 340] on p "💼 Bei Fehlmengen soll direkt der zuständige Außendienstmitarbeiter informiert w…" at bounding box center [526, 346] width 218 height 18
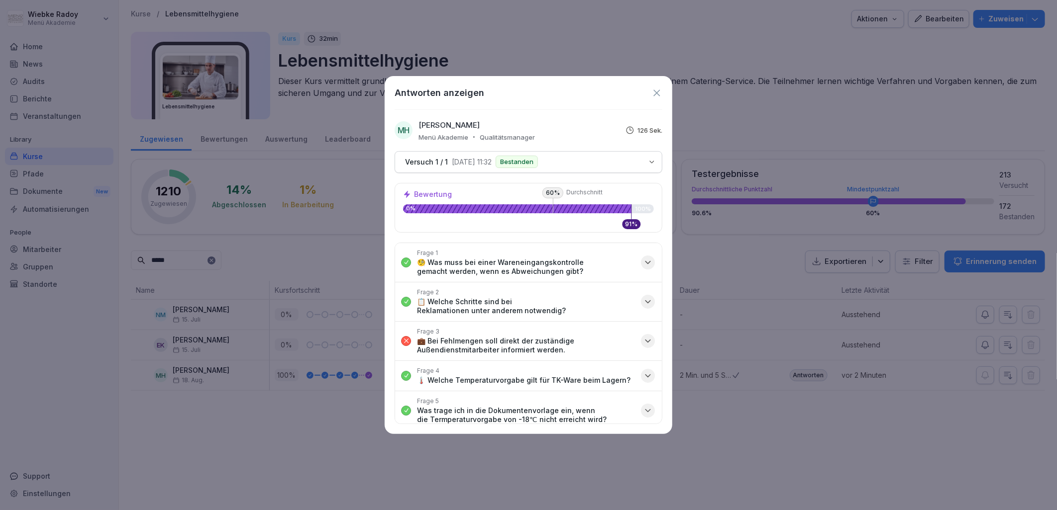
click at [638, 359] on button "Frage 3 💼 Bei Fehlmengen soll direkt der zuständige Außendienstmitarbeiter info…" at bounding box center [528, 341] width 267 height 39
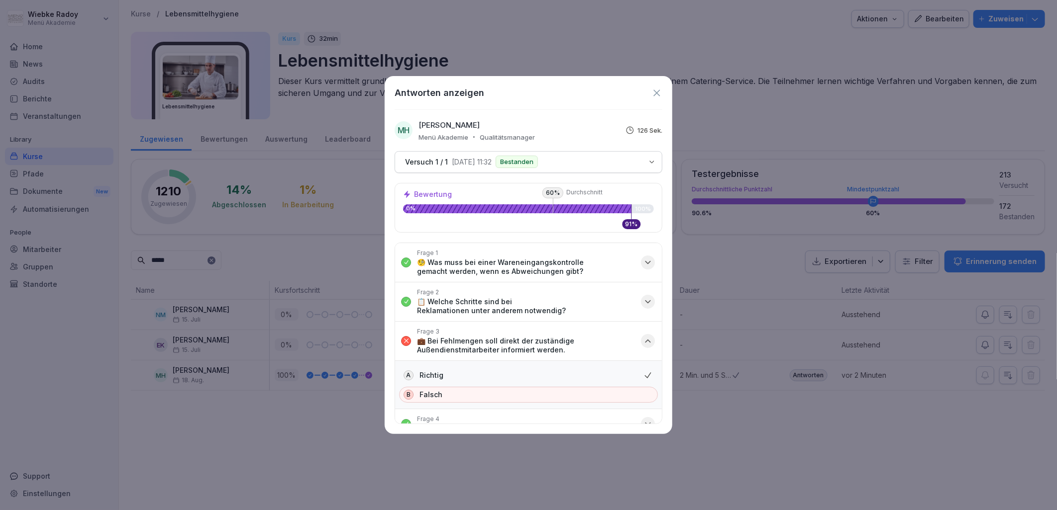
click at [657, 92] on icon at bounding box center [656, 93] width 6 height 6
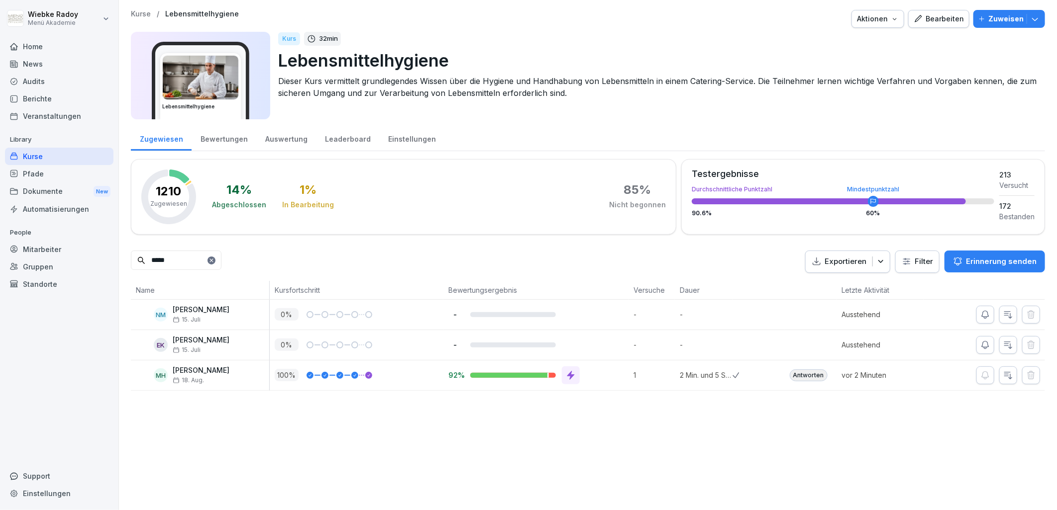
click at [345, 142] on div "Leaderboard" at bounding box center [347, 137] width 63 height 25
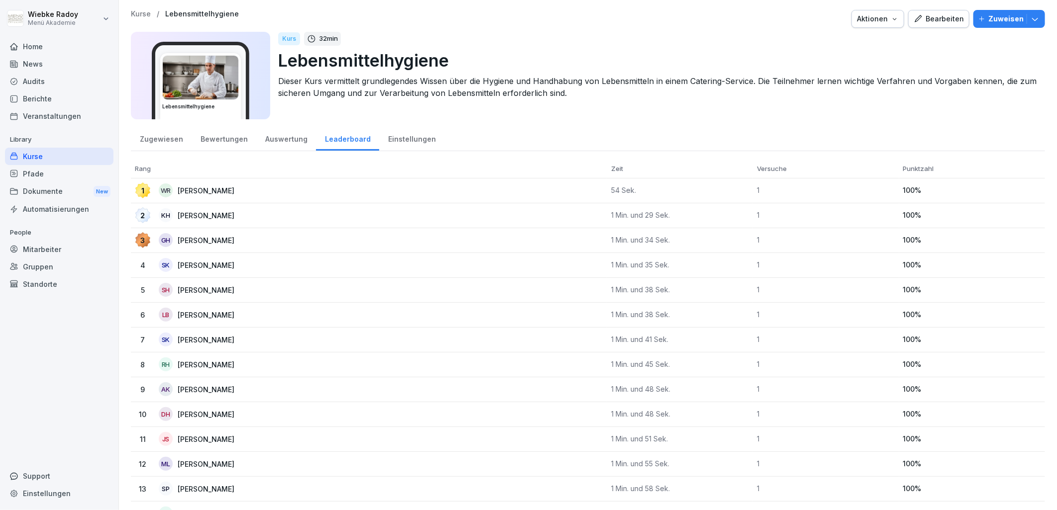
click at [91, 155] on div "Kurse" at bounding box center [59, 156] width 108 height 17
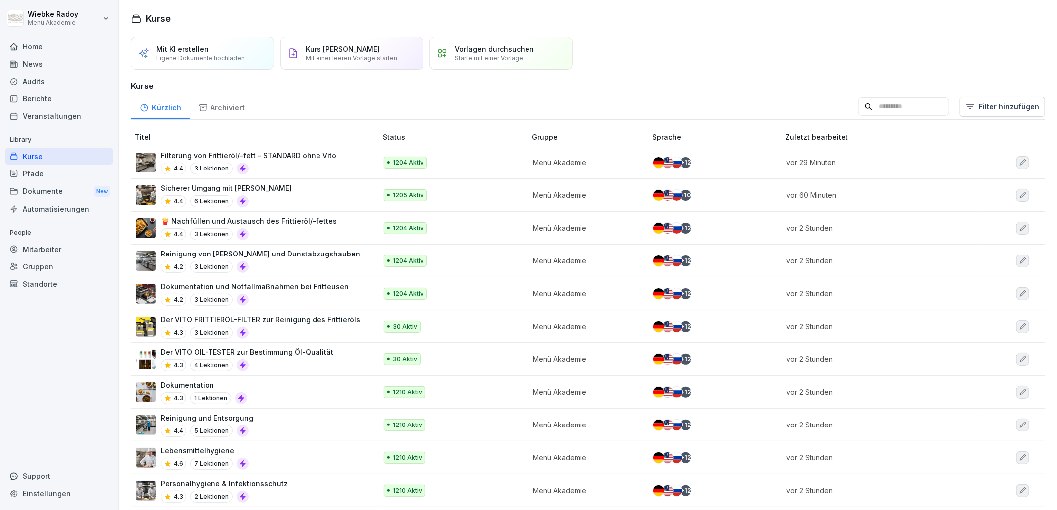
click at [59, 53] on div "Home" at bounding box center [59, 46] width 108 height 17
